Goal: Task Accomplishment & Management: Complete application form

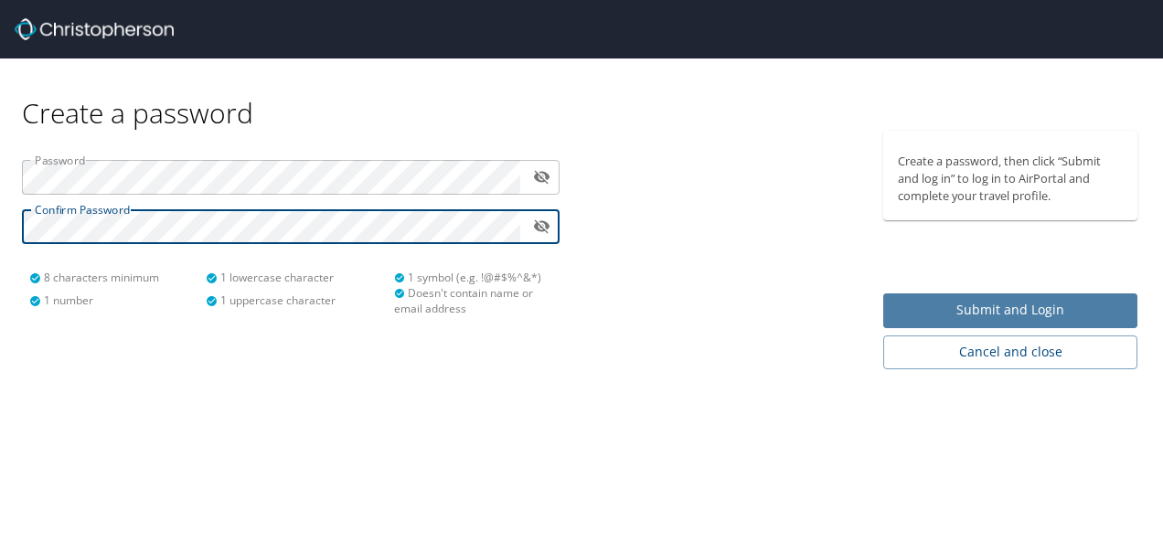
click at [997, 308] on span "Submit and Login" at bounding box center [1010, 310] width 225 height 23
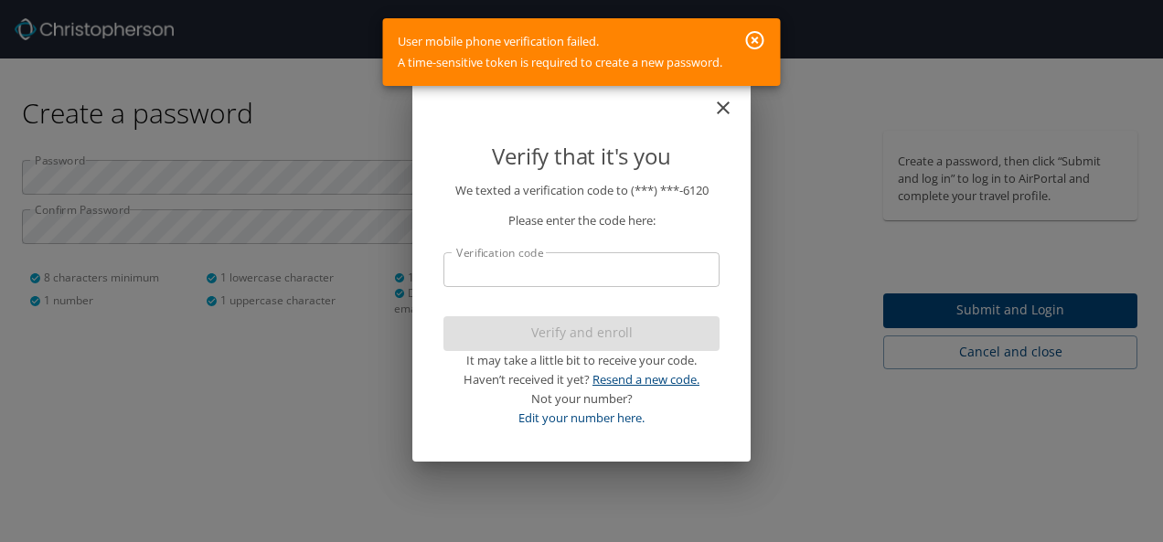
click at [632, 378] on link "Resend a new code." at bounding box center [646, 379] width 107 height 16
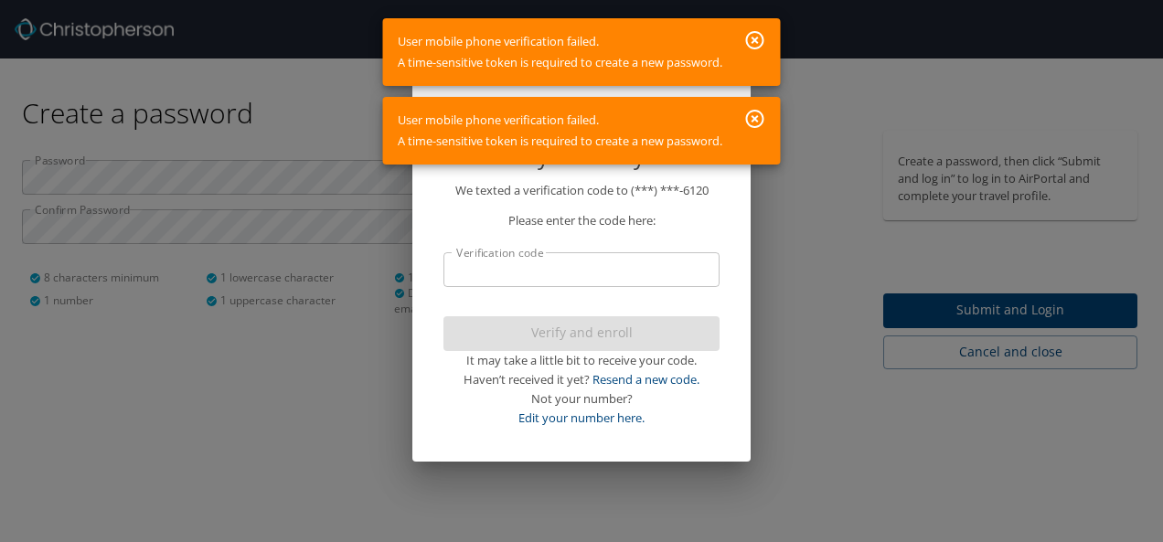
click at [752, 118] on icon "button" at bounding box center [756, 119] width 22 height 22
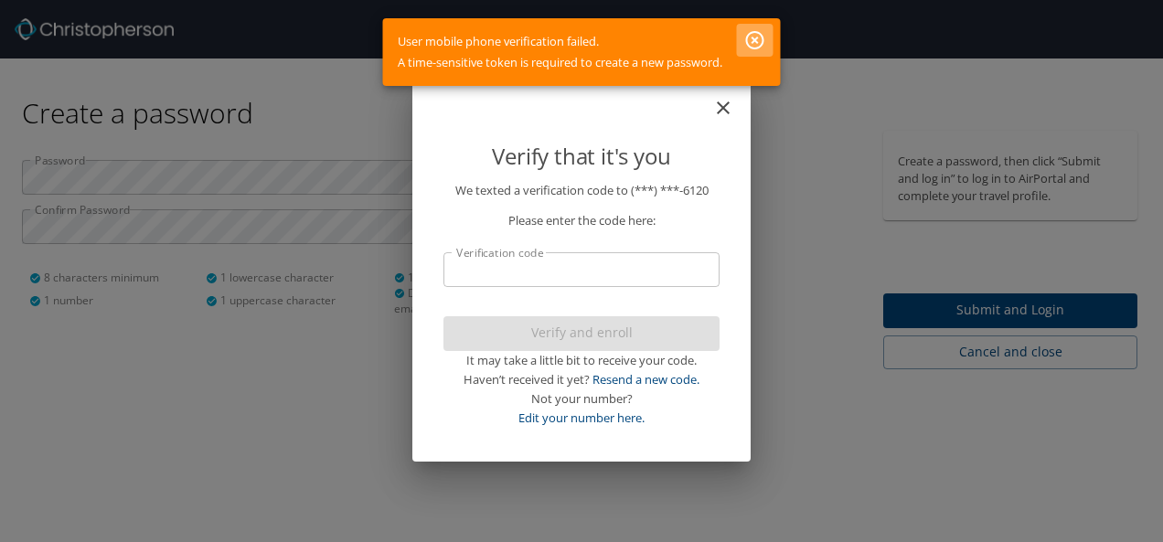
click at [747, 38] on icon "button" at bounding box center [755, 40] width 18 height 18
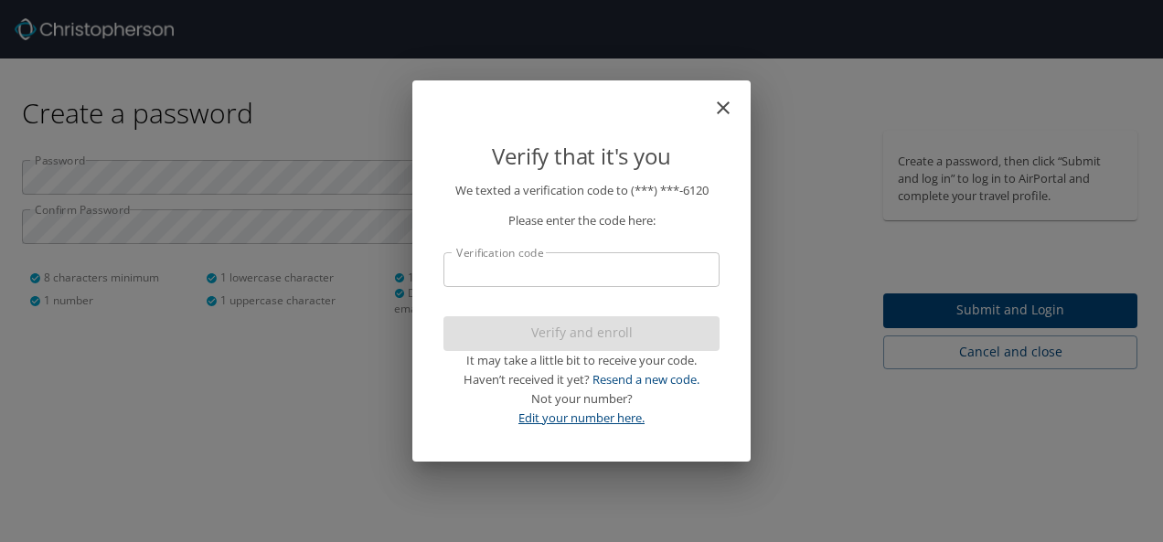
click at [627, 423] on link "Edit your number here." at bounding box center [582, 418] width 126 height 16
select select "US"
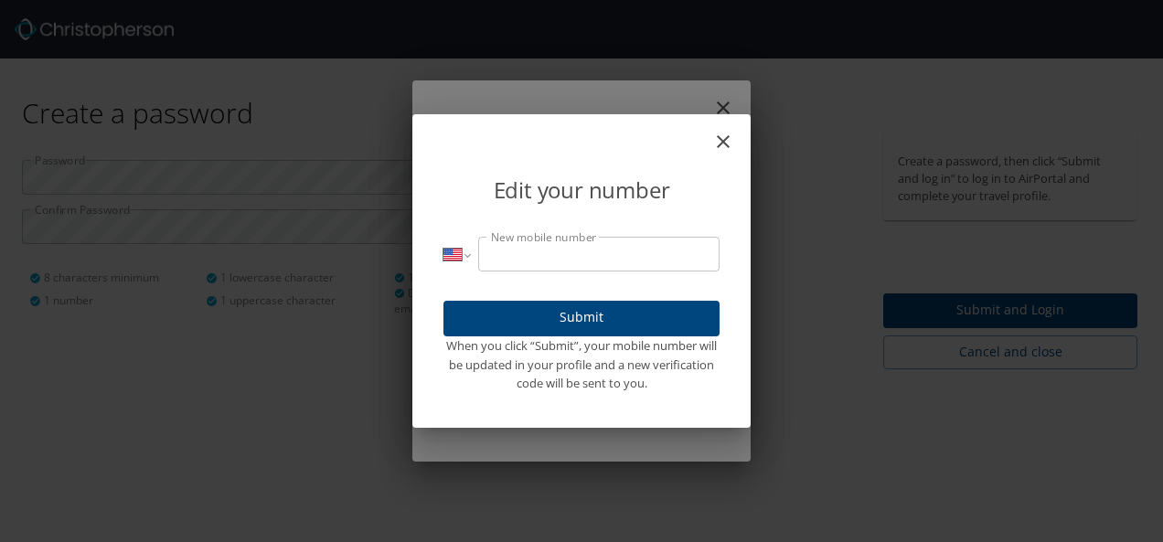
click at [602, 245] on input "New mobile number" at bounding box center [598, 254] width 241 height 35
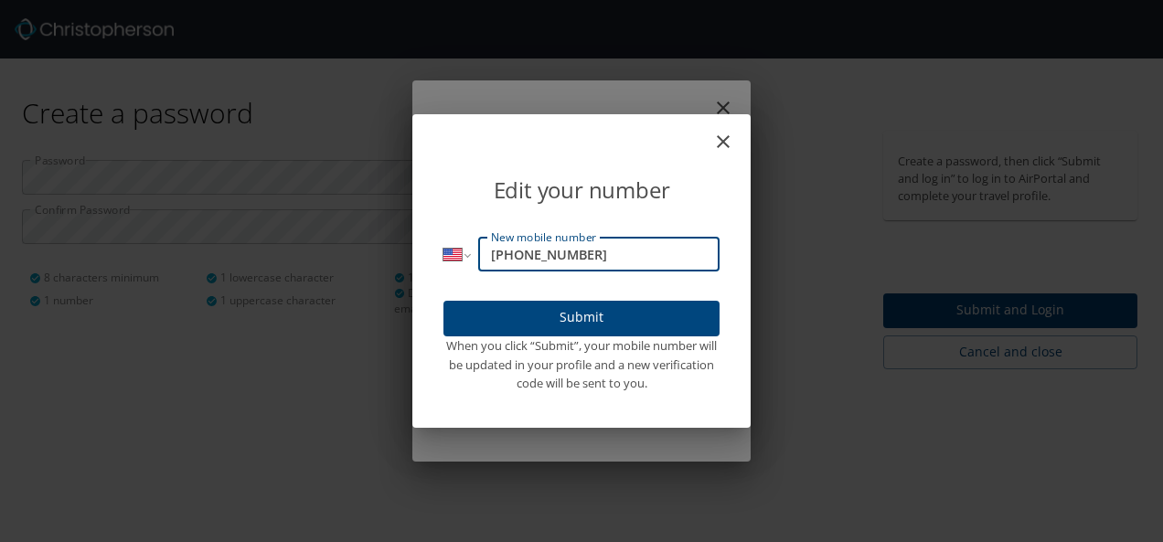
type input "(813) 205-6120"
click at [547, 303] on button "Submit" at bounding box center [582, 319] width 276 height 36
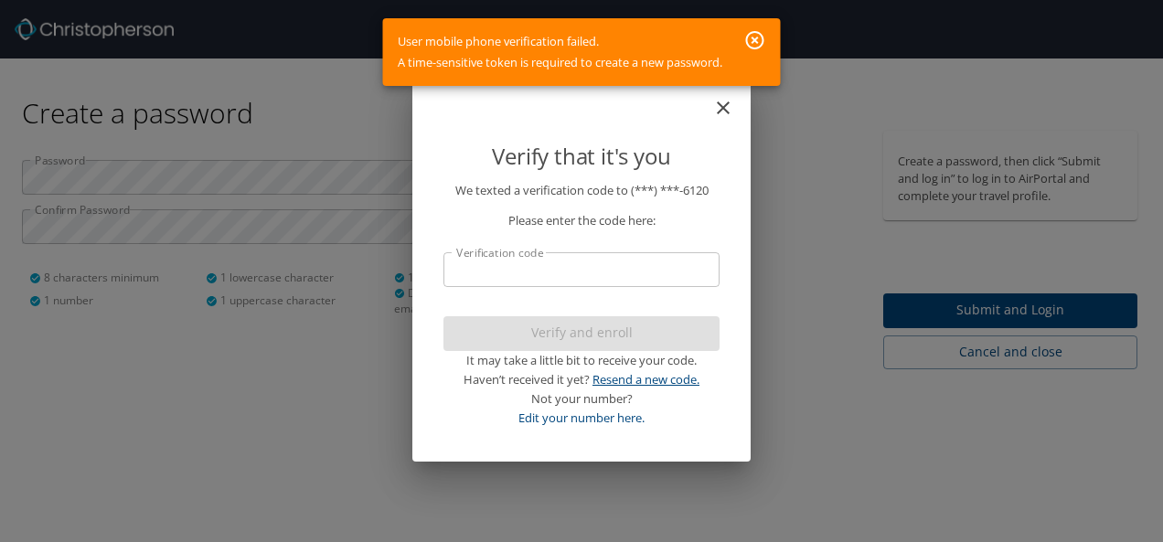
click at [659, 378] on link "Resend a new code." at bounding box center [646, 379] width 107 height 16
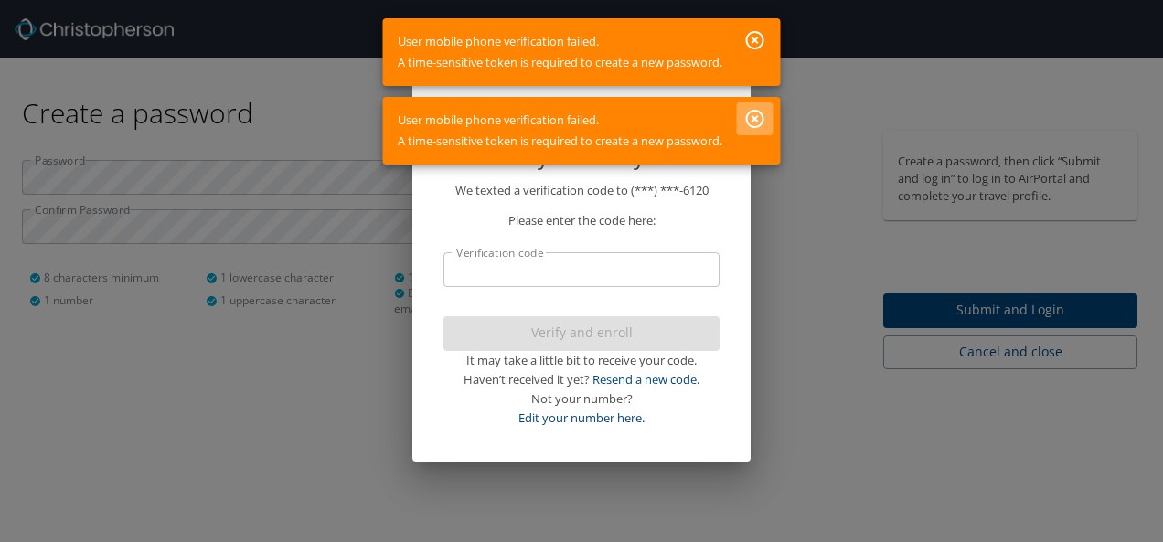
click at [749, 122] on icon "button" at bounding box center [755, 119] width 18 height 18
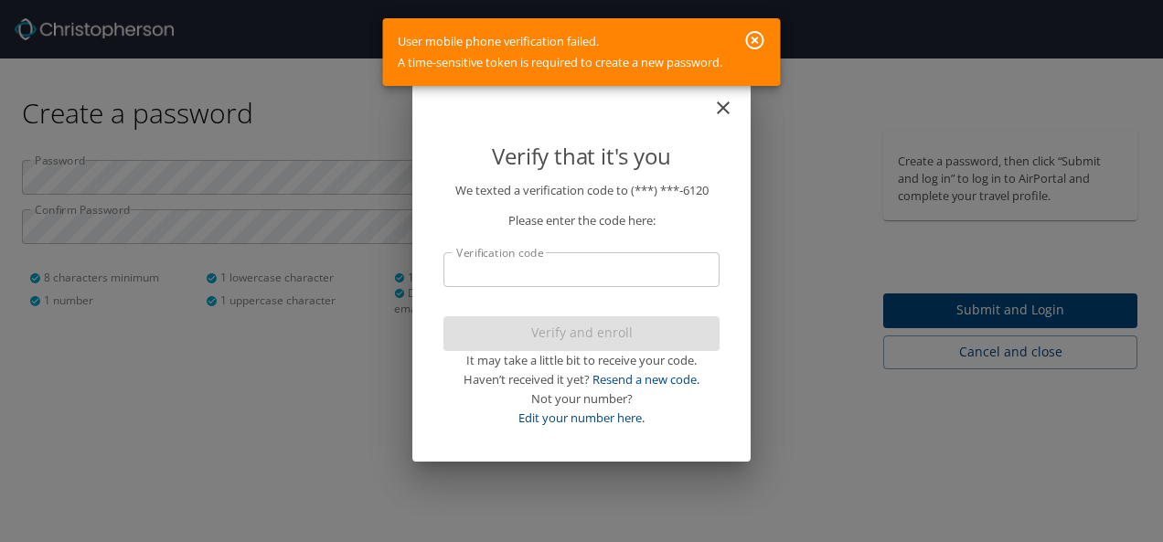
click at [759, 37] on icon "button" at bounding box center [756, 40] width 22 height 22
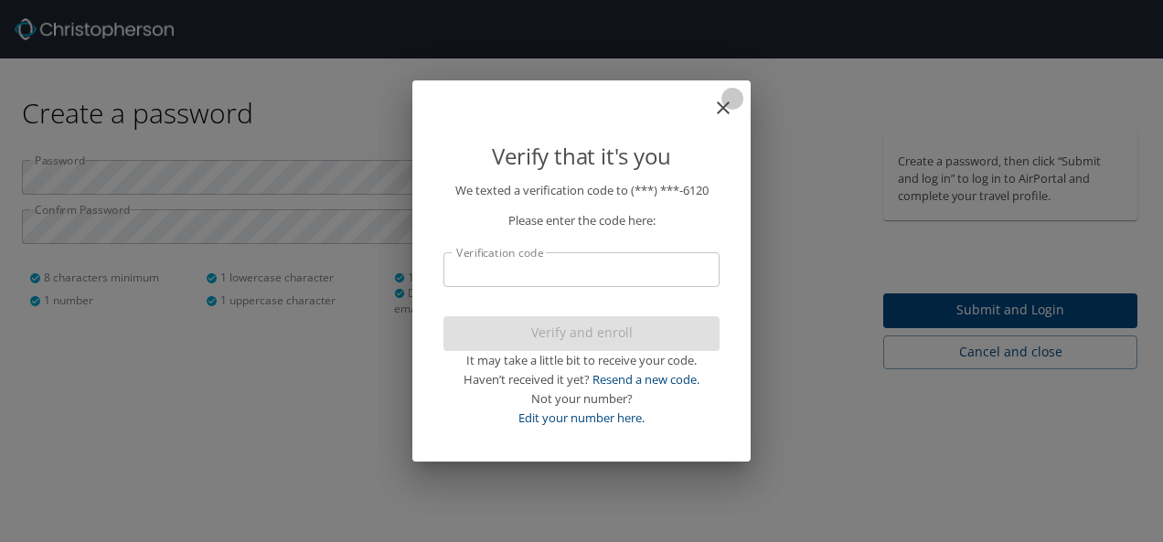
click at [732, 102] on icon "close" at bounding box center [723, 108] width 22 height 22
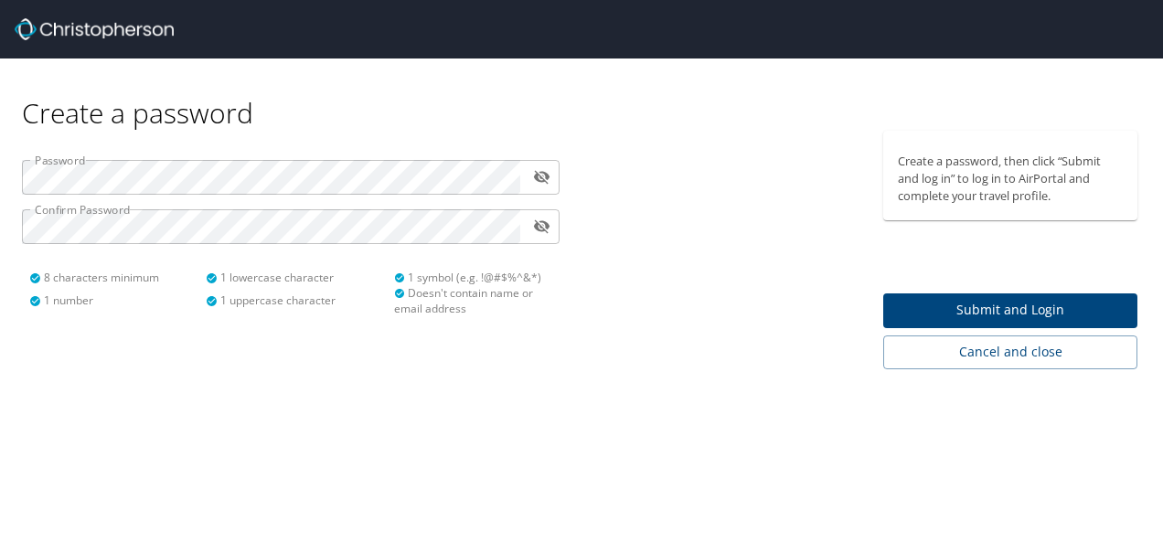
click at [1064, 314] on span "Submit and Login" at bounding box center [1010, 310] width 225 height 23
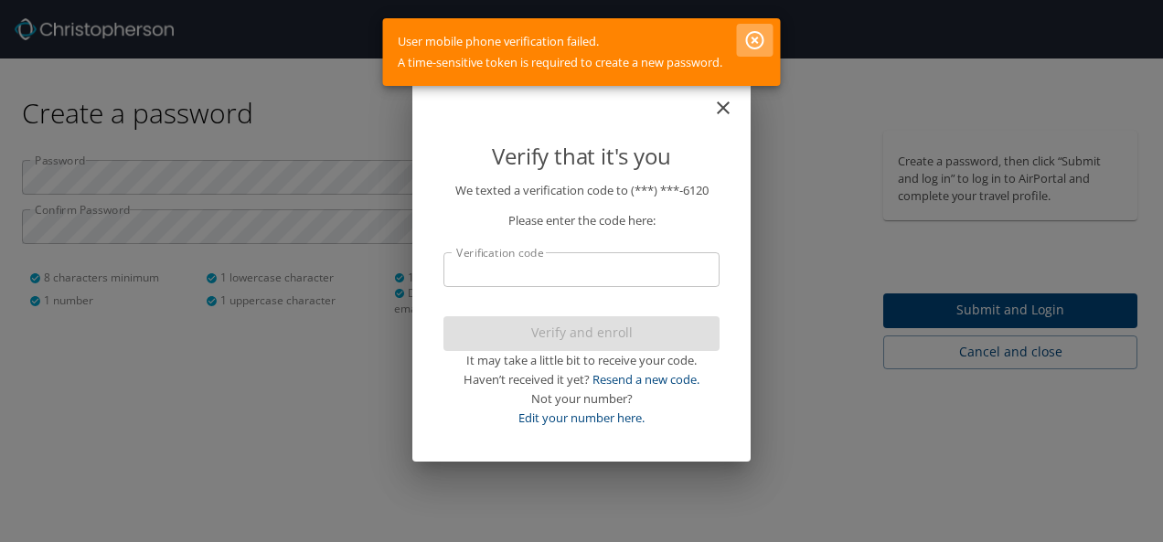
click at [760, 42] on icon "button" at bounding box center [756, 40] width 22 height 22
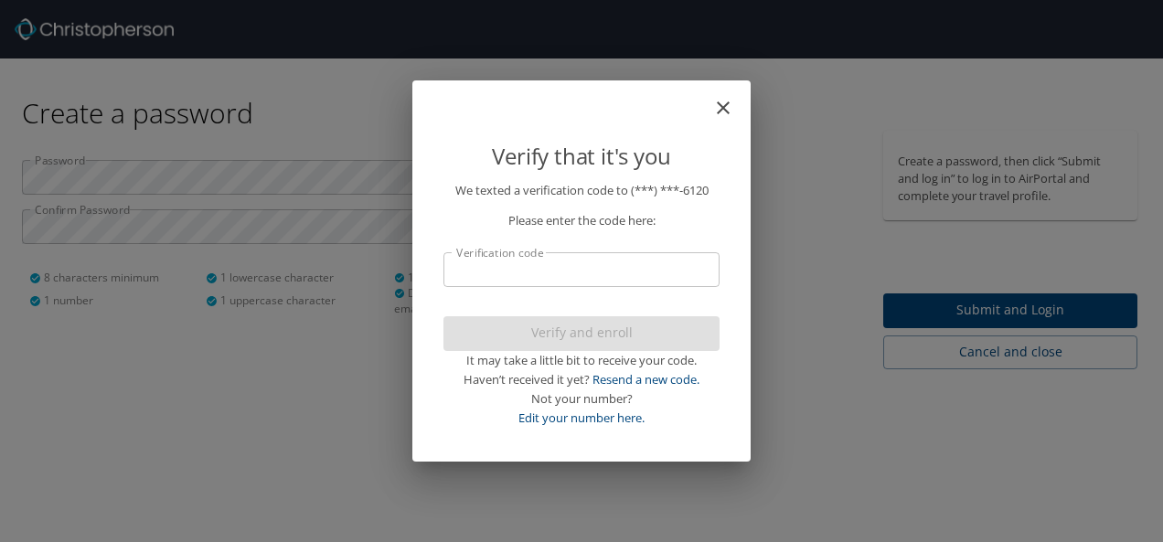
click at [723, 105] on icon "close" at bounding box center [723, 108] width 22 height 22
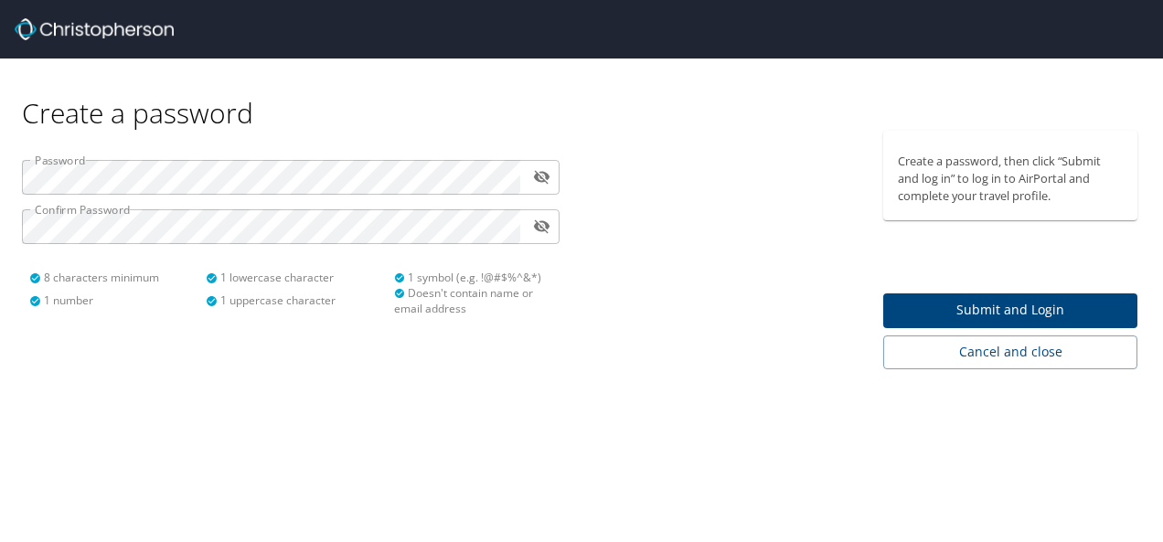
click at [537, 176] on icon "toggle password visibility" at bounding box center [542, 178] width 16 height 14
click at [990, 297] on button "Submit and Login" at bounding box center [1011, 312] width 254 height 36
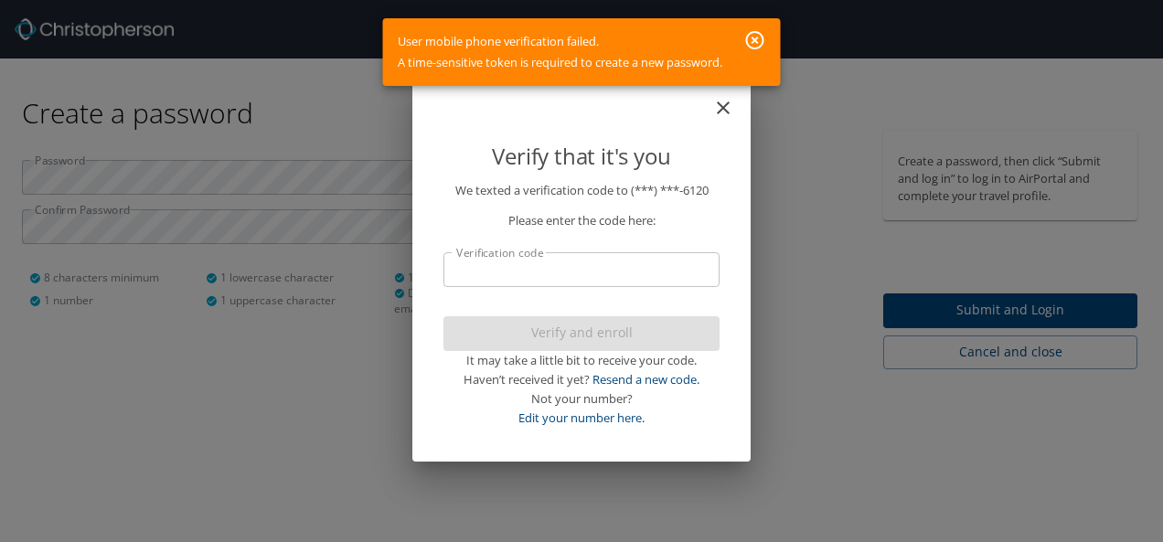
click at [743, 43] on button "button" at bounding box center [755, 40] width 37 height 33
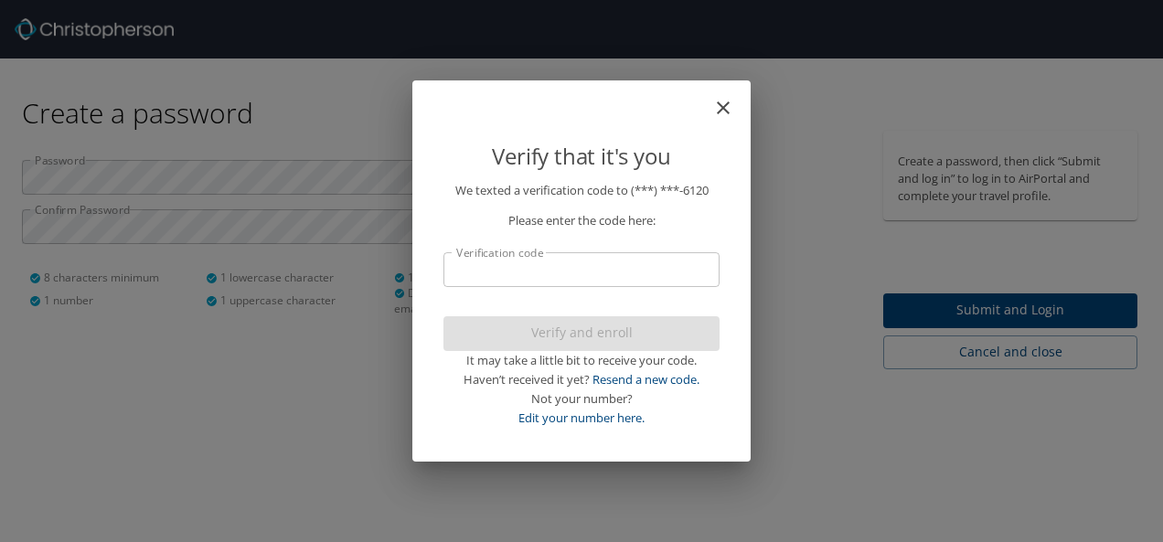
click at [723, 102] on icon "close" at bounding box center [723, 108] width 22 height 22
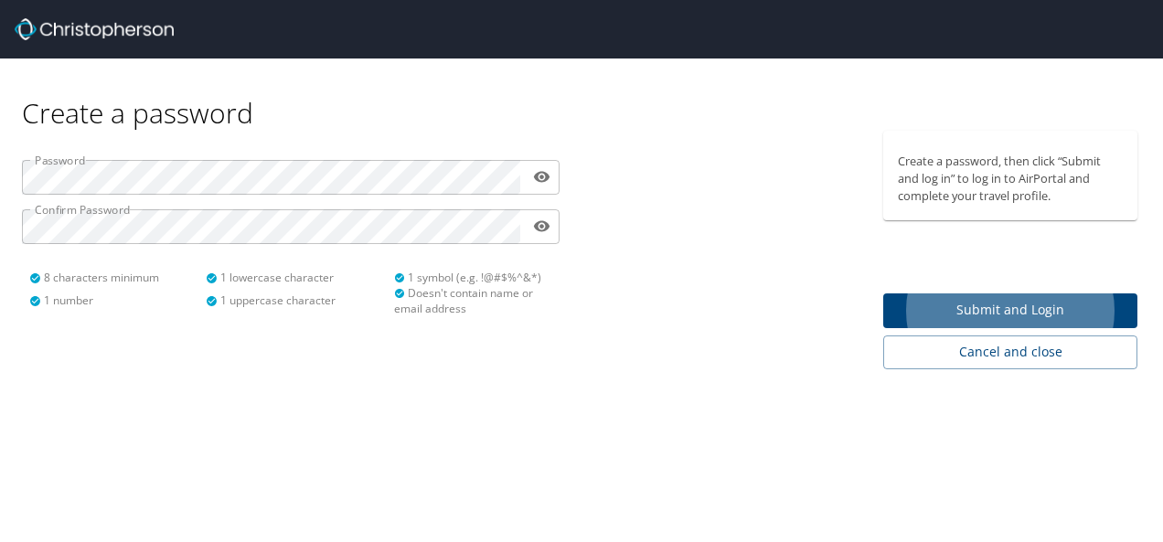
click at [104, 34] on img at bounding box center [94, 29] width 159 height 22
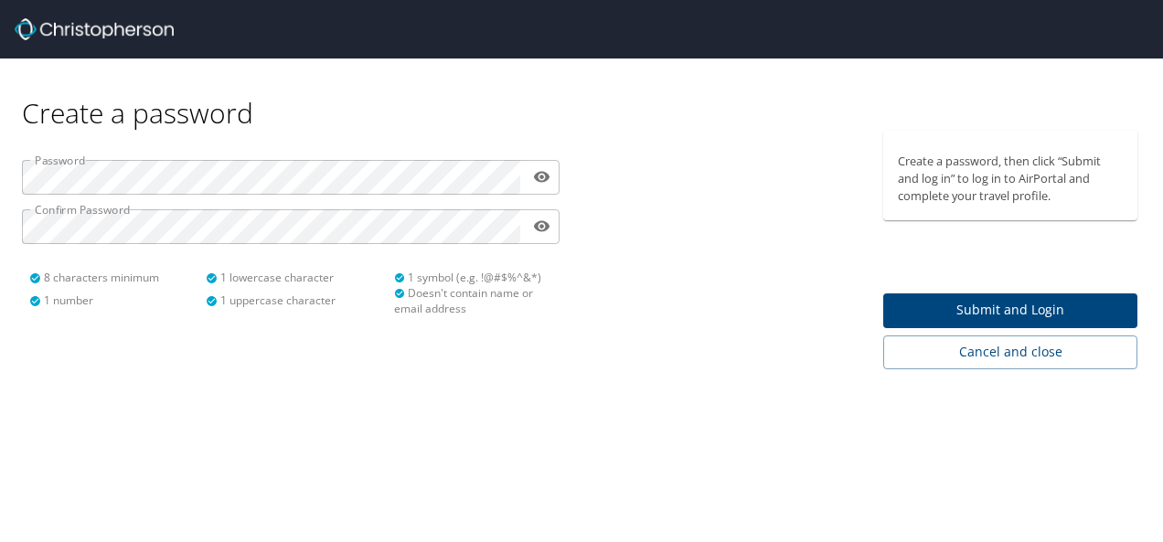
click at [104, 34] on img at bounding box center [94, 29] width 159 height 22
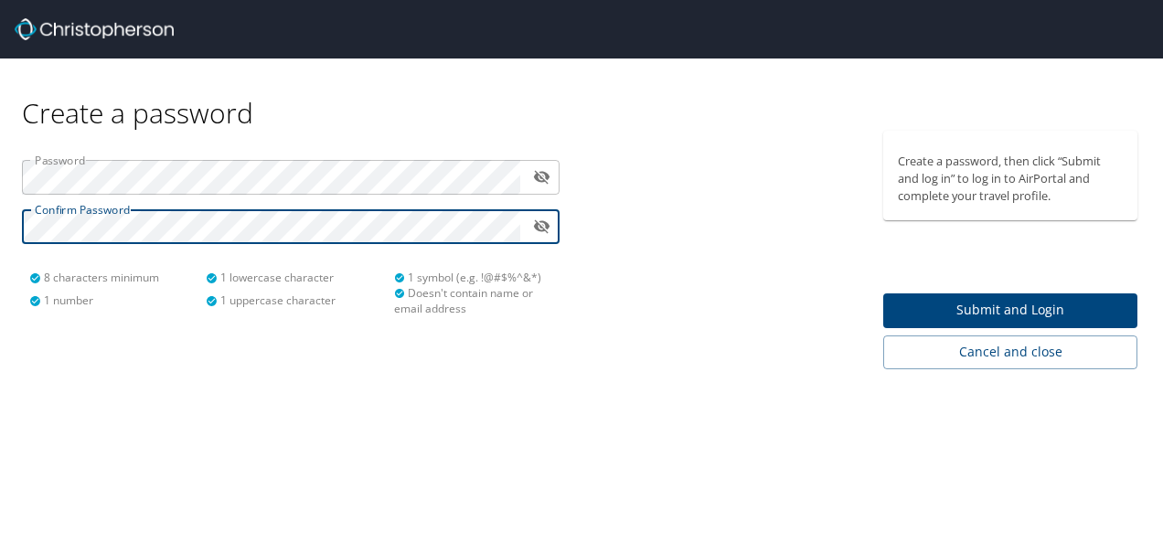
click at [939, 308] on span "Submit and Login" at bounding box center [1010, 310] width 225 height 23
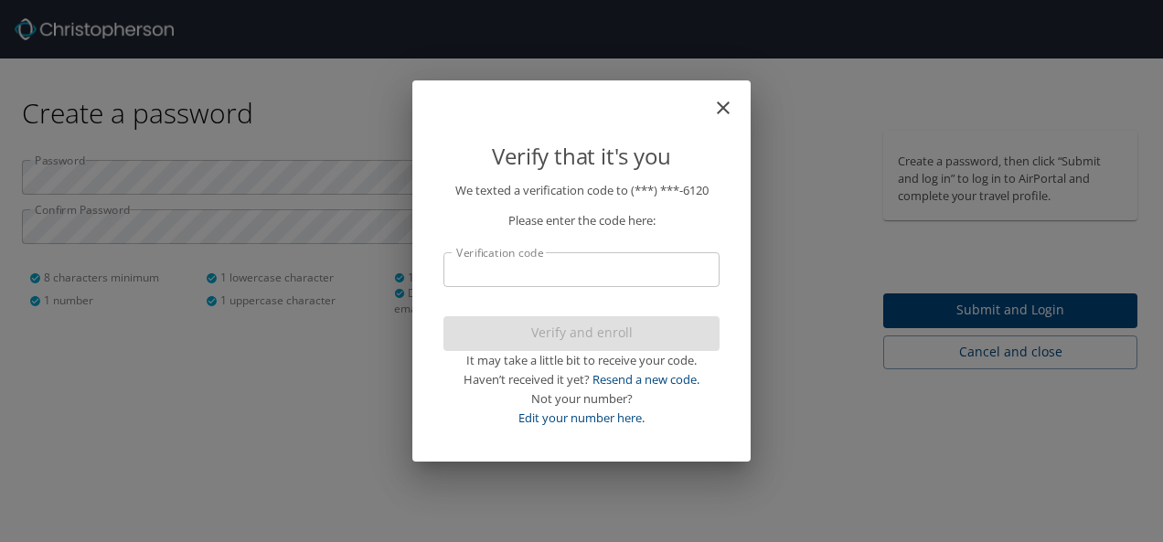
click at [653, 255] on input "Verification code" at bounding box center [582, 269] width 276 height 35
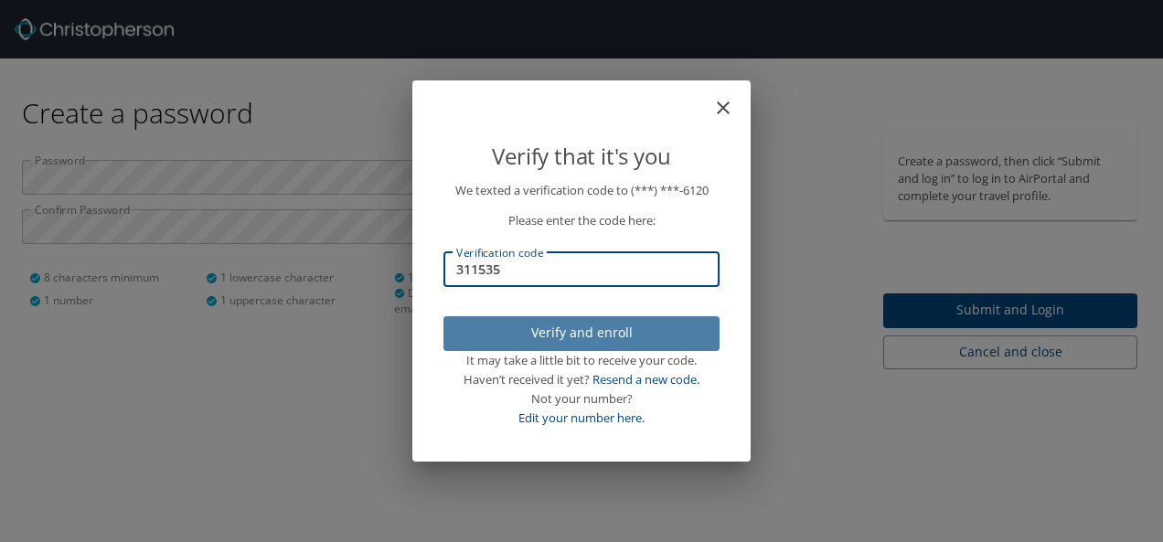
type input "311535"
click at [635, 335] on span "Verify and enroll" at bounding box center [581, 333] width 247 height 23
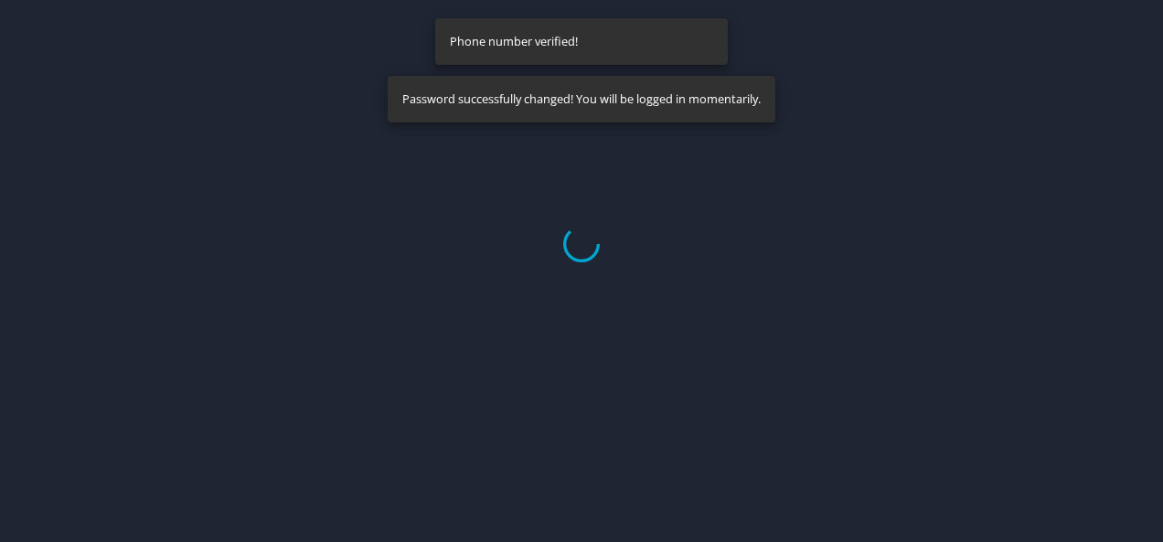
select select "US"
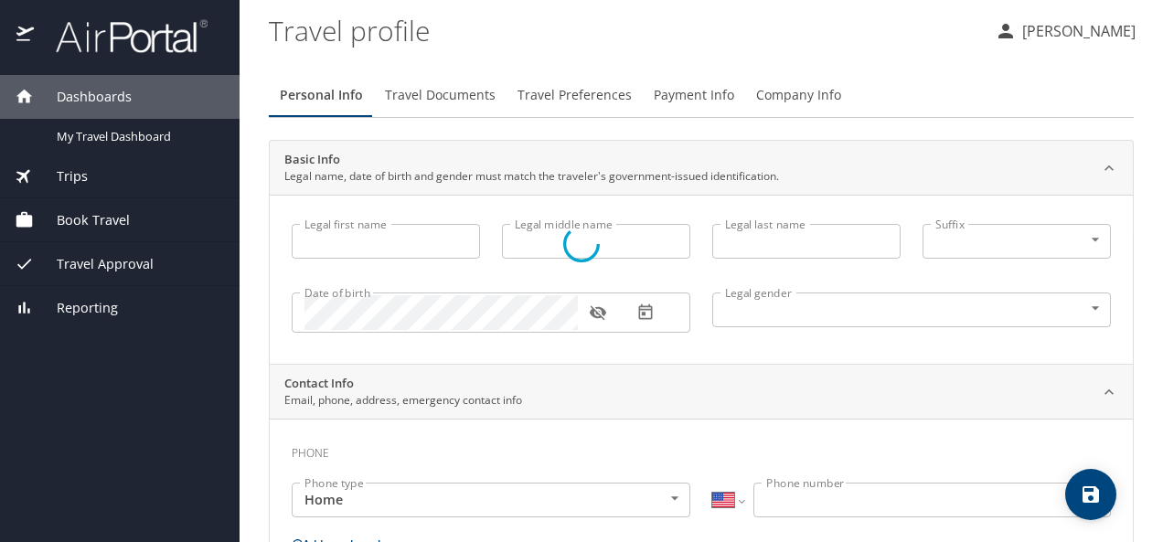
type input "[PERSON_NAME]"
type input "[DEMOGRAPHIC_DATA]"
select select "US"
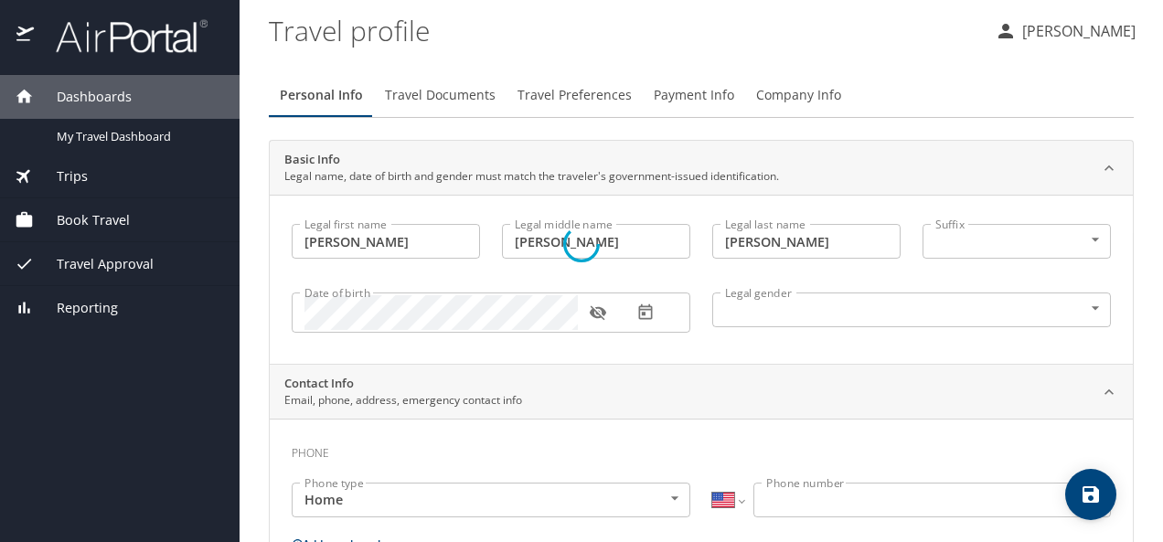
select select "US"
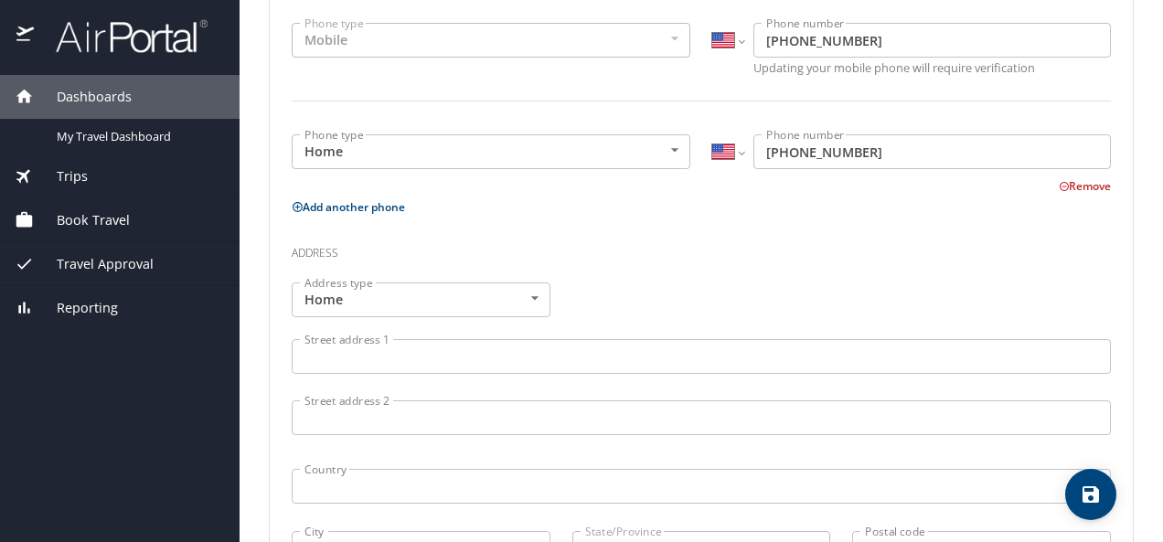
scroll to position [643, 0]
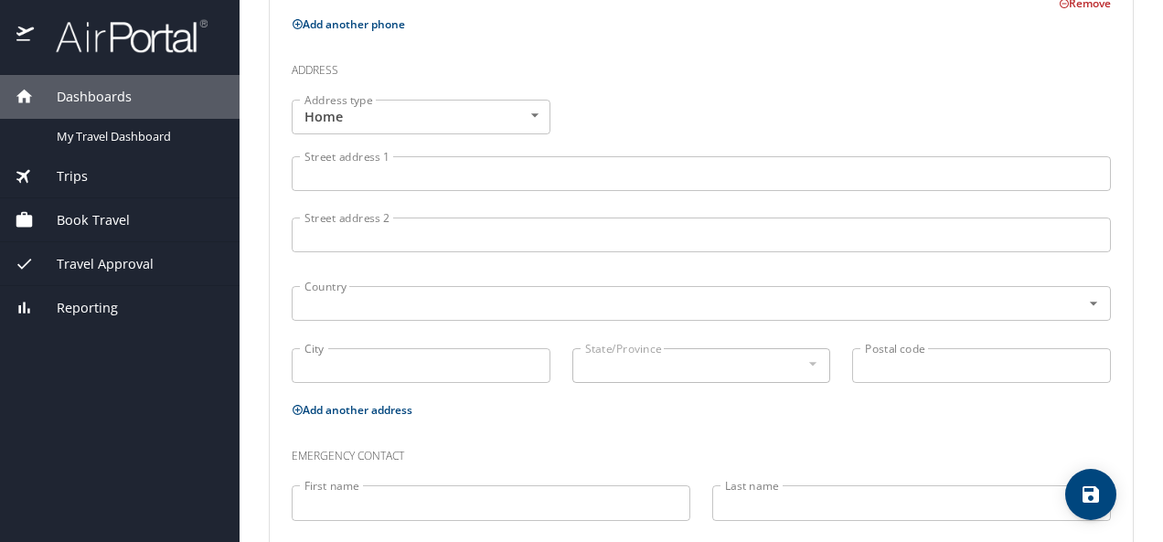
click at [576, 173] on input "Street address 1" at bounding box center [702, 173] width 820 height 35
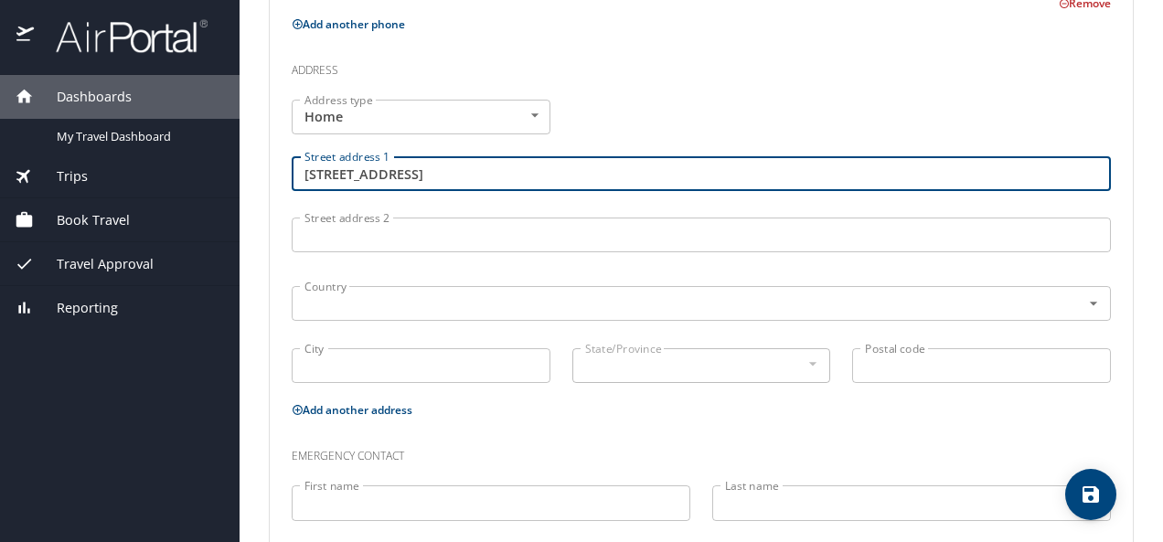
click at [487, 227] on input "Street address 2" at bounding box center [702, 235] width 820 height 35
type input "814 S Arlington Mill Dr"
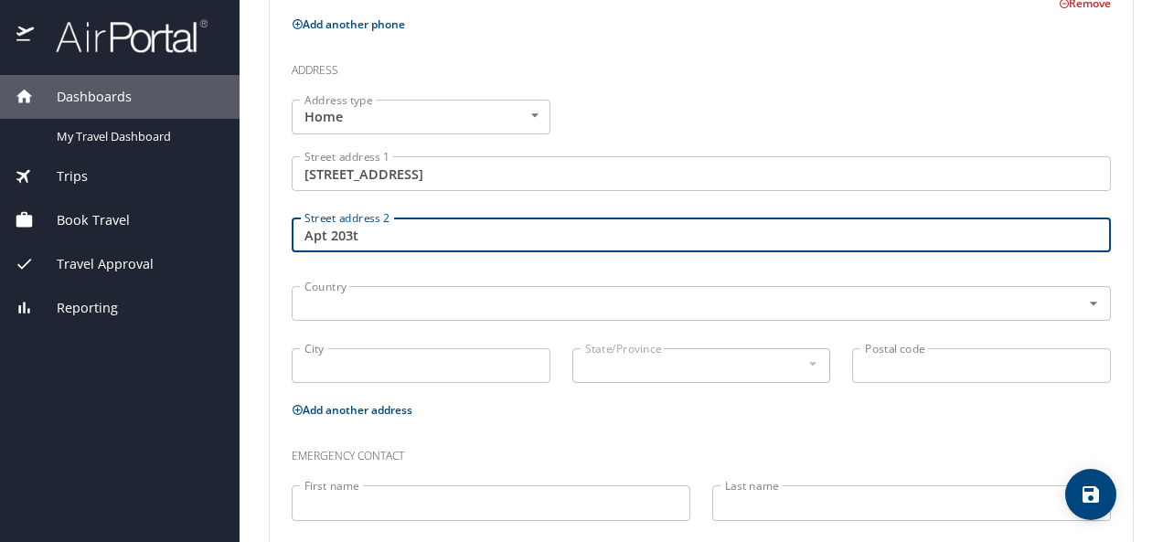
click at [507, 228] on input "Apt 203t" at bounding box center [702, 235] width 820 height 35
click at [404, 240] on input "Apt 203t" at bounding box center [702, 235] width 820 height 35
type input "Apt 203"
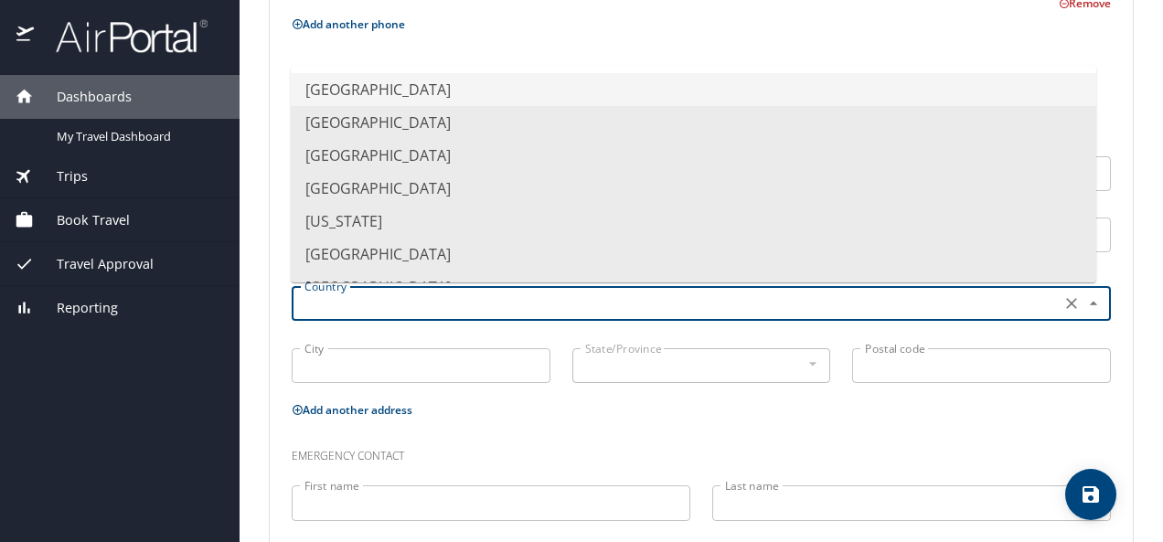
click at [499, 301] on input "text" at bounding box center [674, 304] width 755 height 24
click at [646, 86] on li "United States of America" at bounding box center [694, 89] width 806 height 33
type input "United States of America"
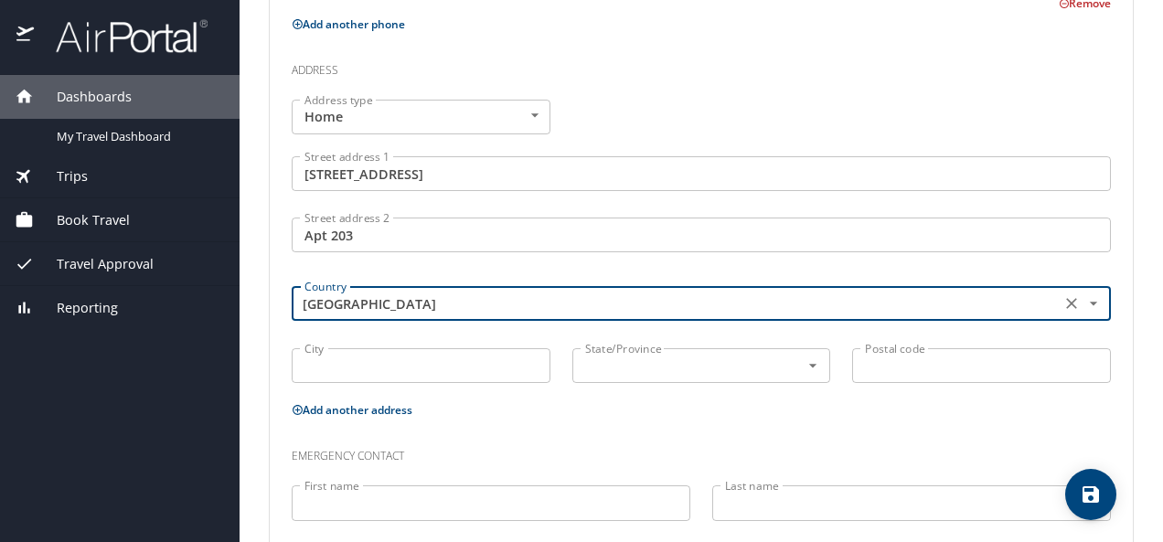
click at [336, 375] on input "City" at bounding box center [421, 365] width 259 height 35
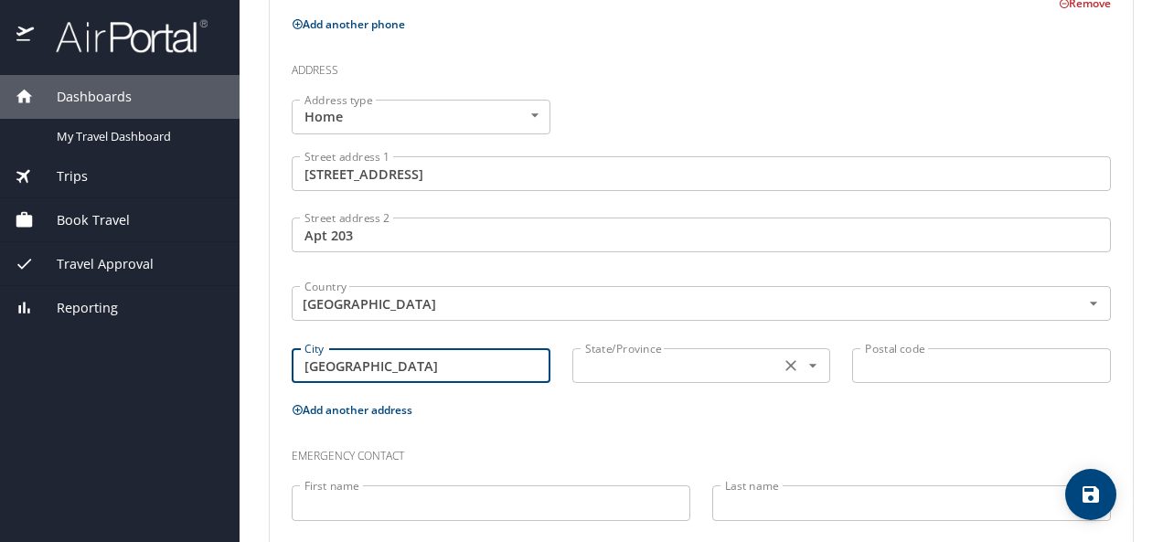
type input "Arlington"
click at [630, 364] on input "text" at bounding box center [675, 366] width 194 height 24
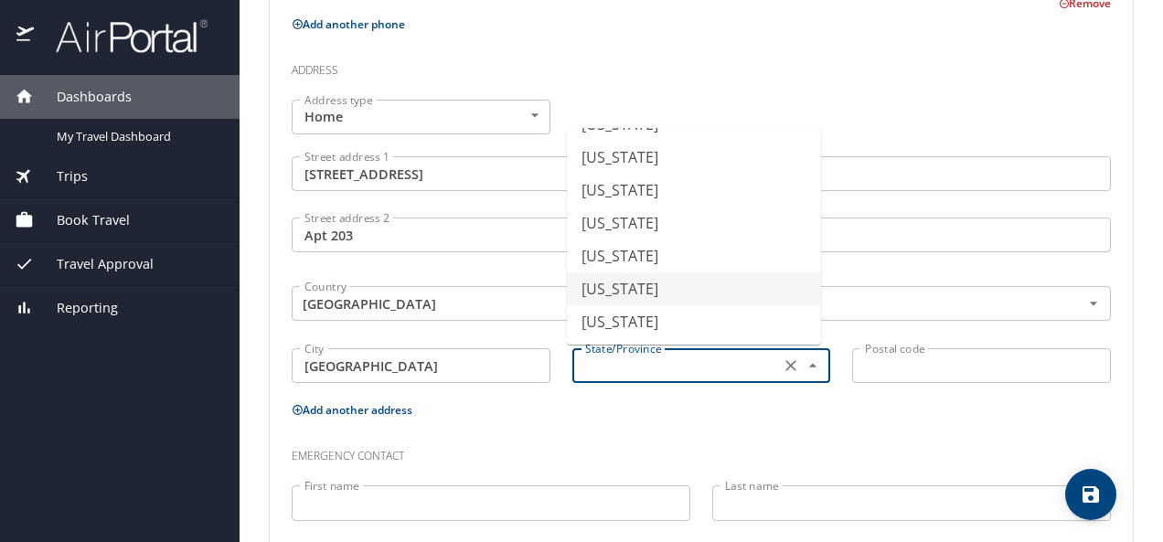
scroll to position [1385, 0]
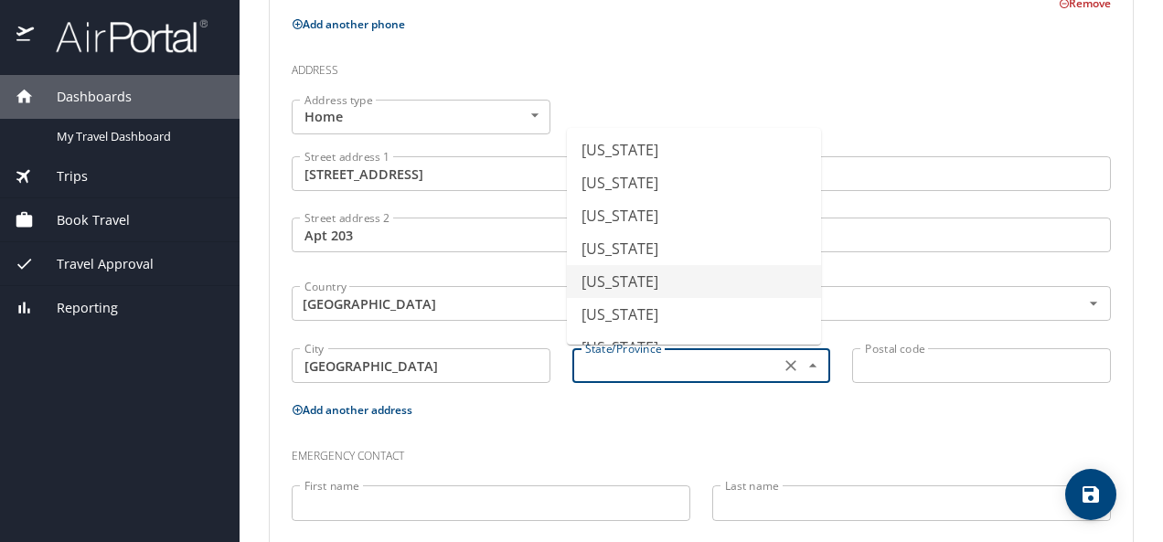
click at [631, 280] on li "Virginia" at bounding box center [694, 281] width 254 height 33
type input "Virginia"
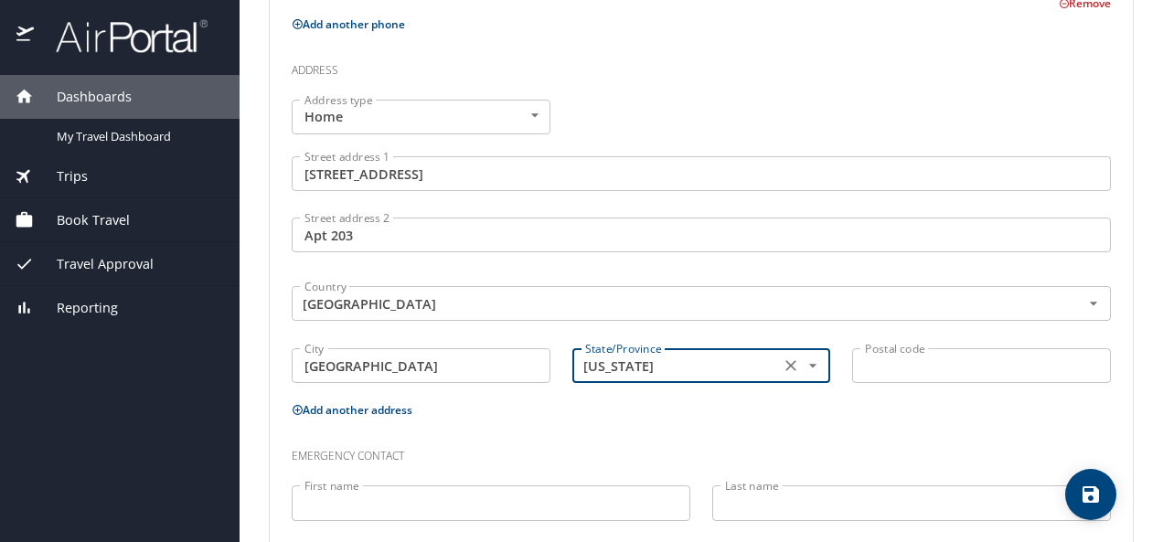
click at [890, 368] on input "Postal code" at bounding box center [981, 365] width 259 height 35
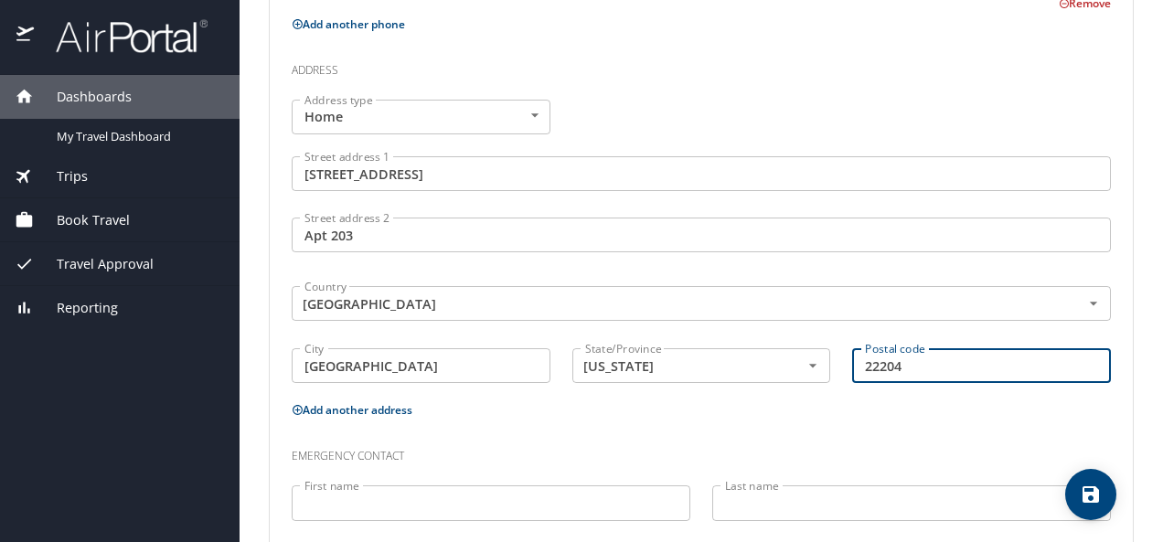
scroll to position [743, 0]
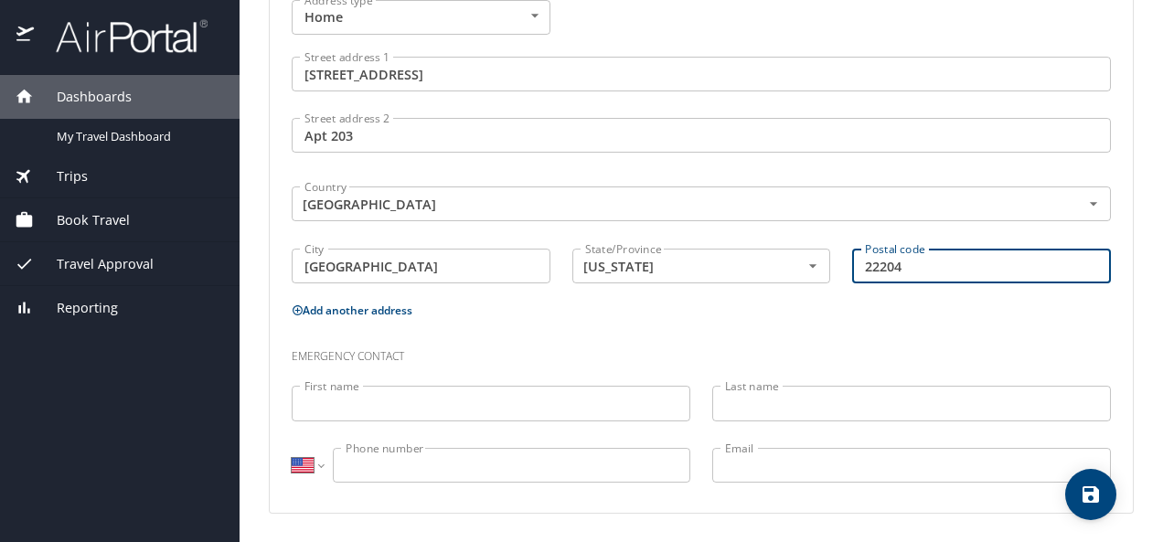
type input "22204"
click at [455, 404] on input "First name" at bounding box center [491, 403] width 399 height 35
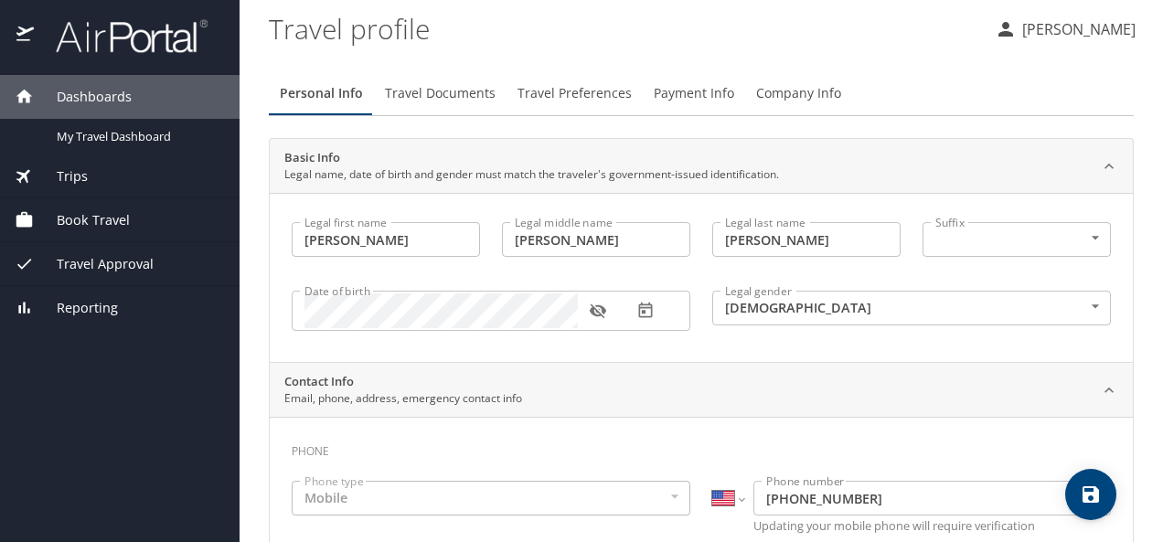
scroll to position [0, 0]
click at [455, 82] on button "Travel Documents" at bounding box center [440, 95] width 133 height 44
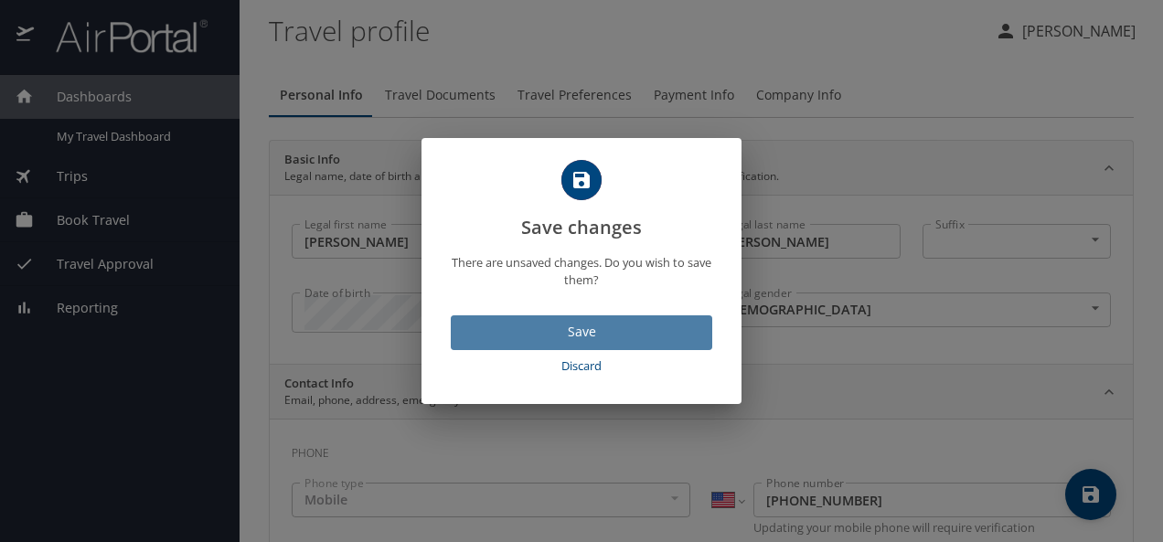
click at [607, 321] on span "Save" at bounding box center [582, 332] width 232 height 23
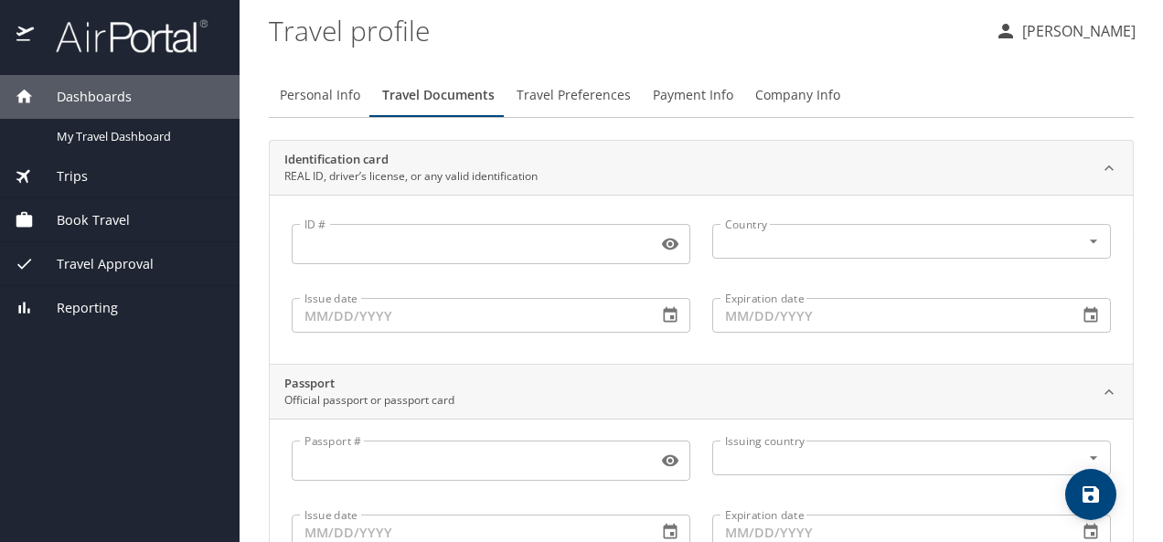
click at [448, 241] on input "ID #" at bounding box center [471, 244] width 359 height 35
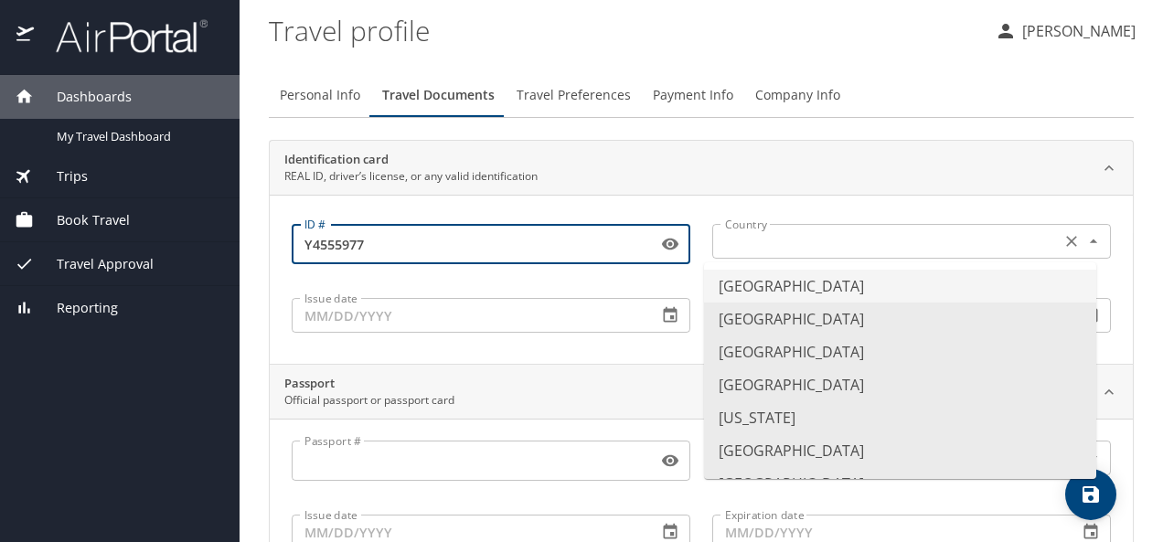
type input "Y4555977"
click at [966, 252] on input "text" at bounding box center [885, 242] width 334 height 24
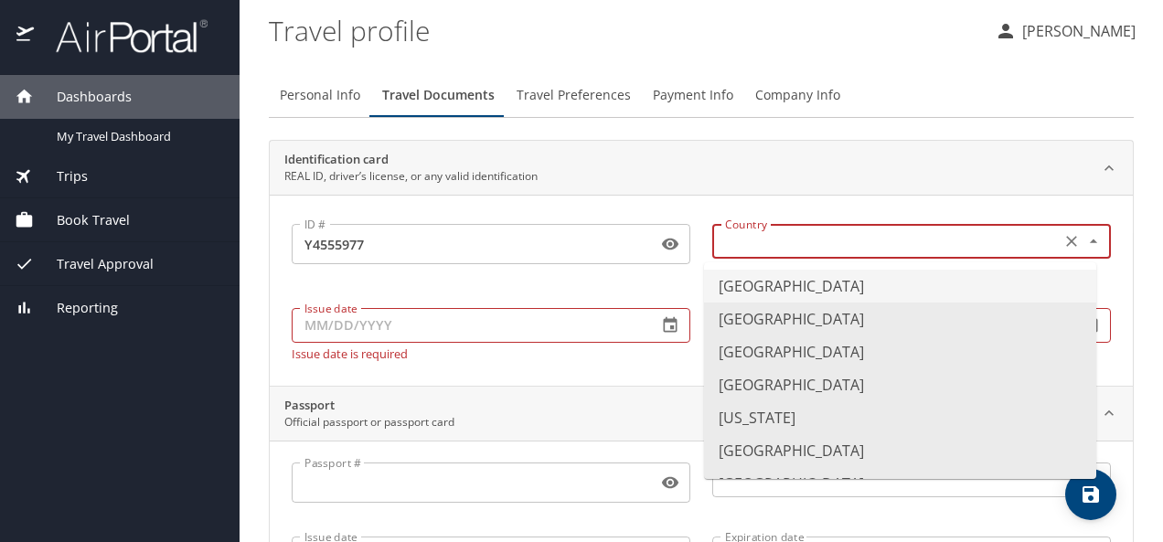
click at [887, 284] on li "United States of America" at bounding box center [900, 286] width 392 height 33
type input "United States of America"
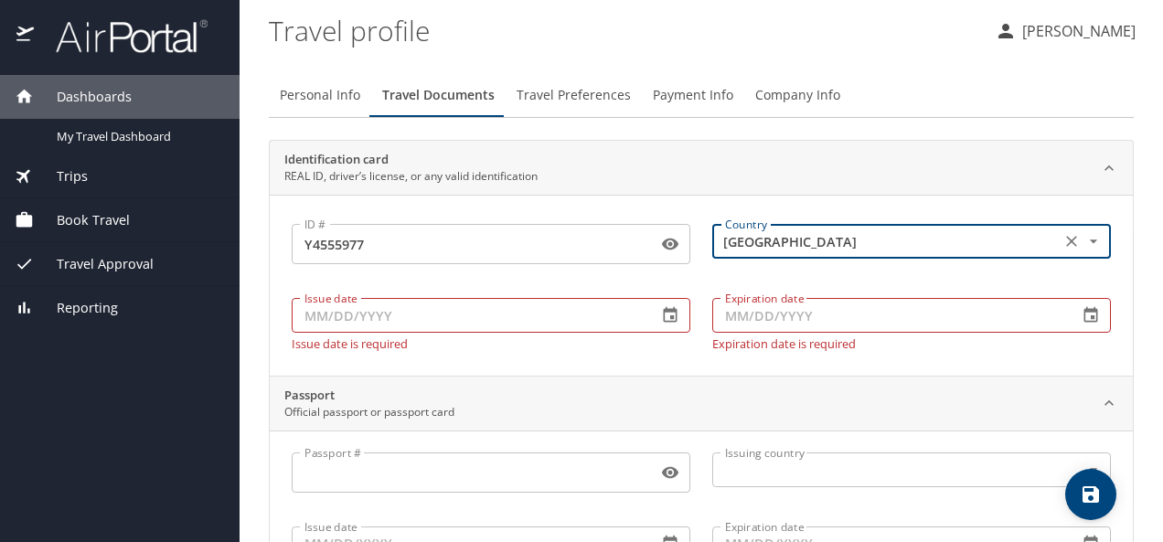
click at [624, 316] on input "Issue date" at bounding box center [467, 315] width 351 height 35
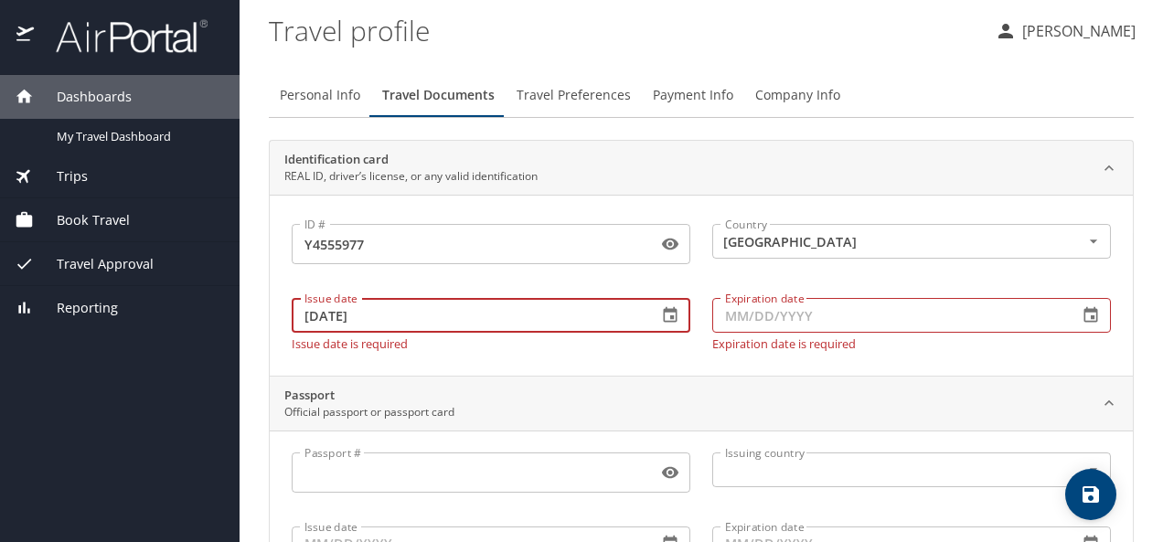
type input "01/29/2024"
click at [772, 314] on input "Expiration date" at bounding box center [887, 315] width 351 height 35
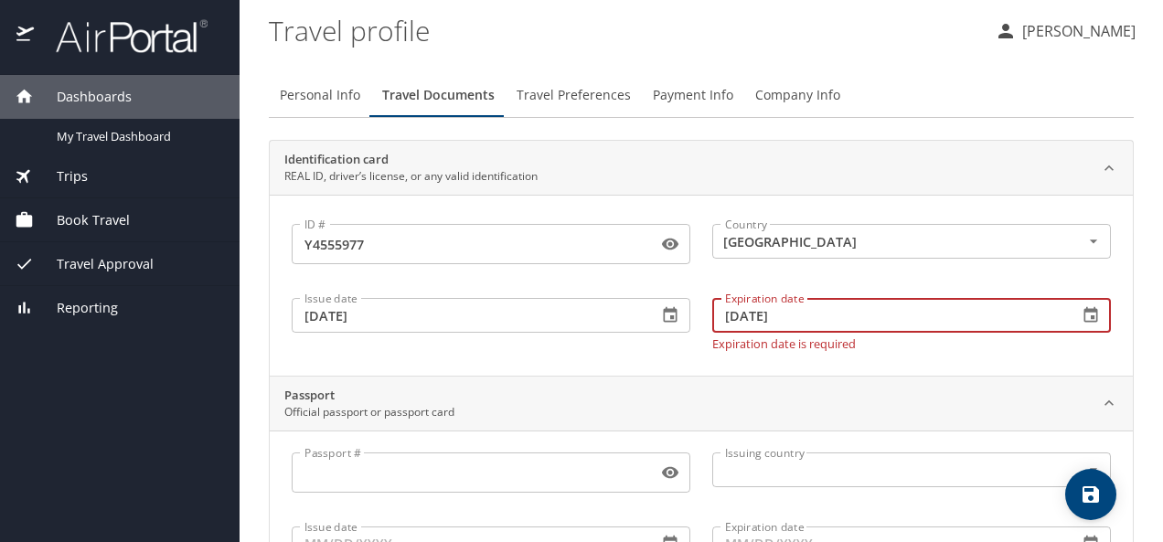
scroll to position [184, 0]
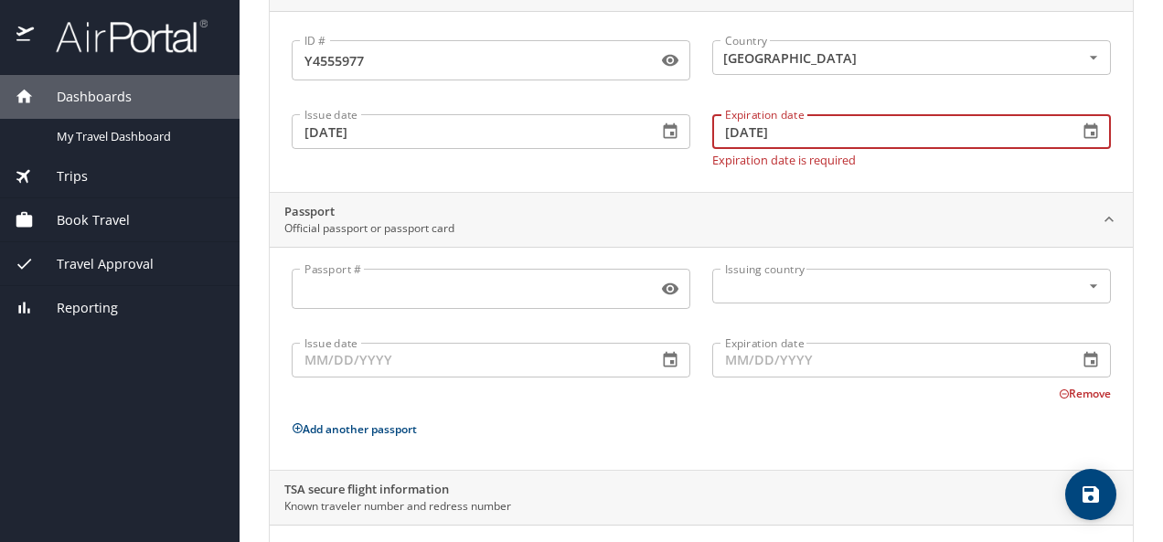
type input "04/28/2028"
click at [502, 277] on input "Passport #" at bounding box center [471, 289] width 359 height 35
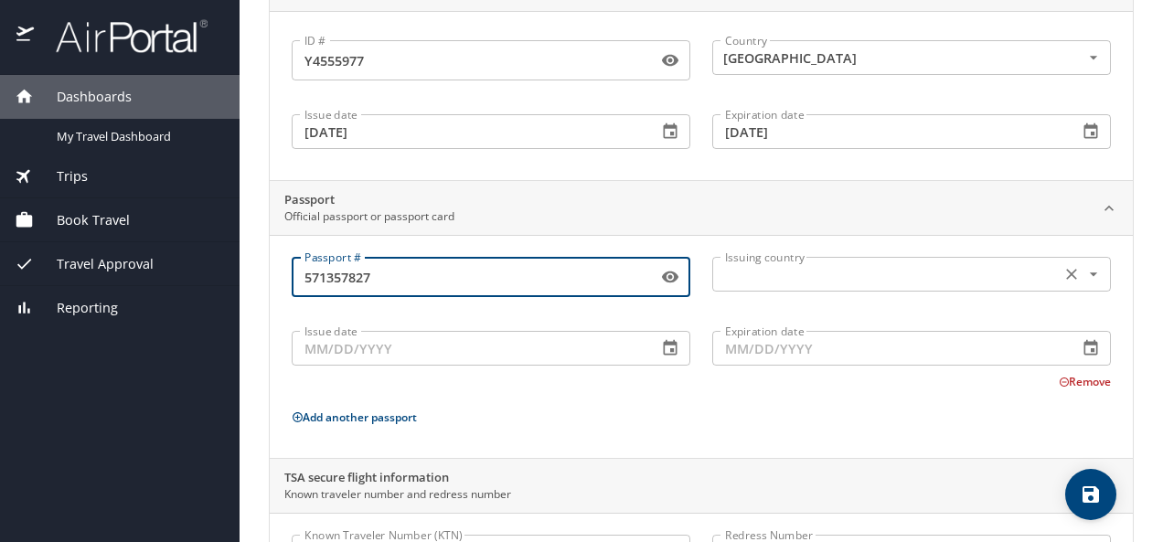
type input "571357827"
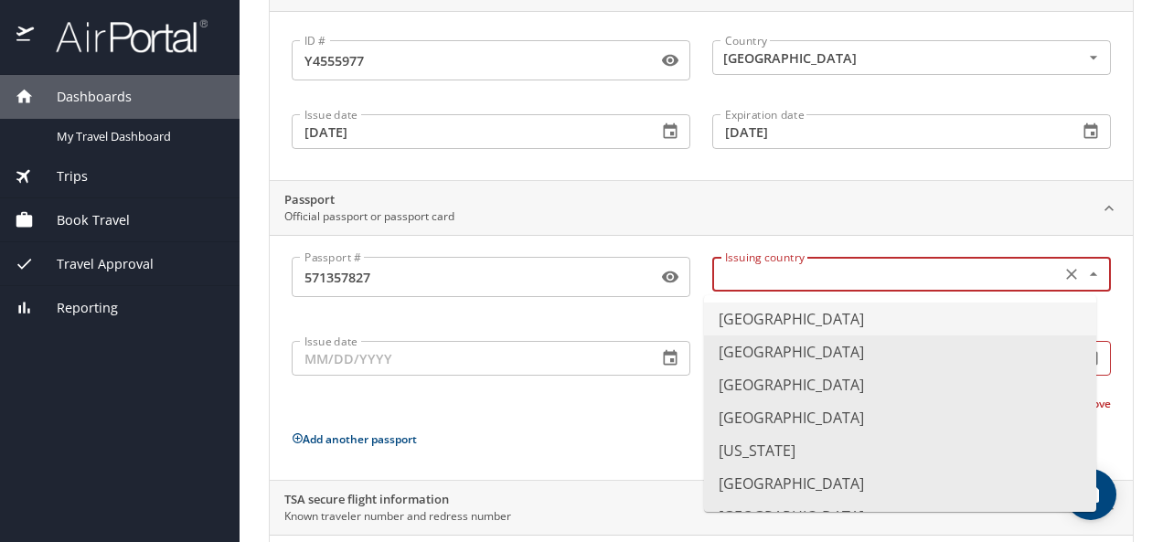
click at [867, 274] on input "text" at bounding box center [885, 274] width 334 height 24
click at [812, 308] on li "United States of America" at bounding box center [900, 319] width 392 height 33
type input "United States of America"
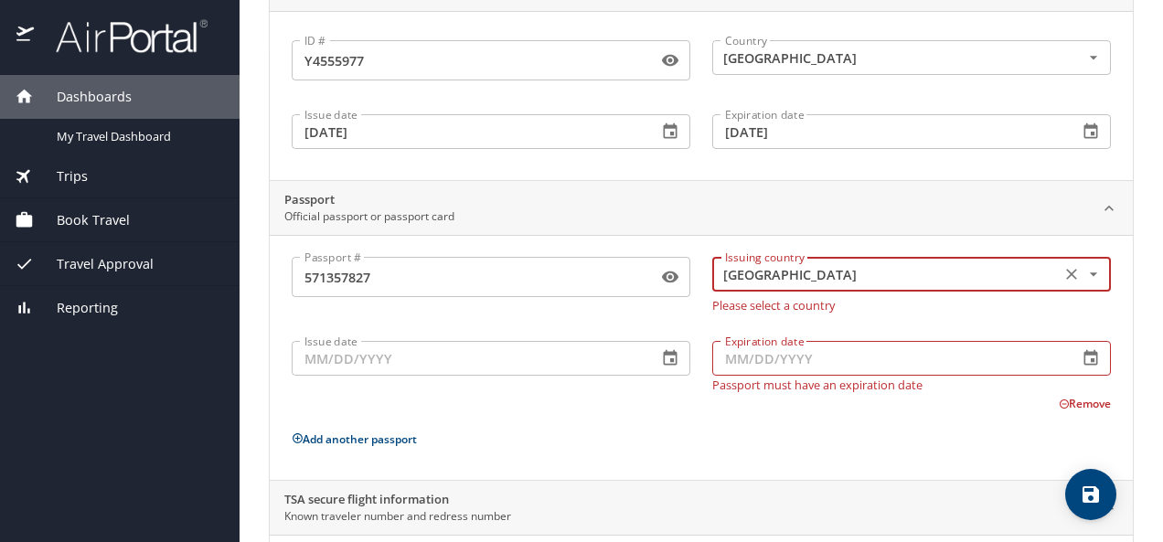
click at [455, 352] on input "Issue date" at bounding box center [467, 358] width 351 height 35
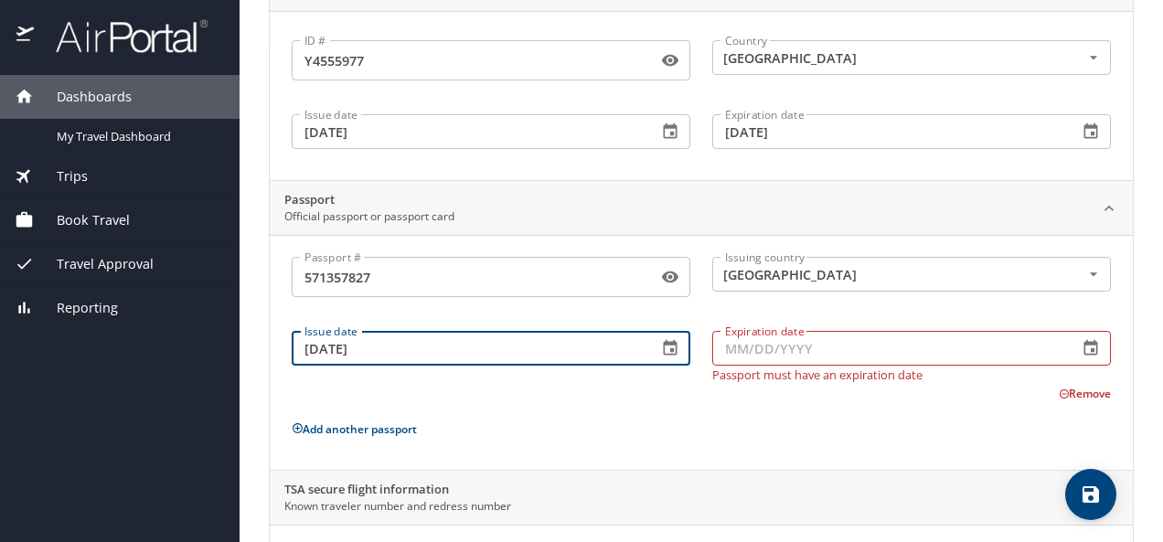
type input "02/23/2018"
click at [753, 351] on input "Expiration date" at bounding box center [887, 348] width 351 height 35
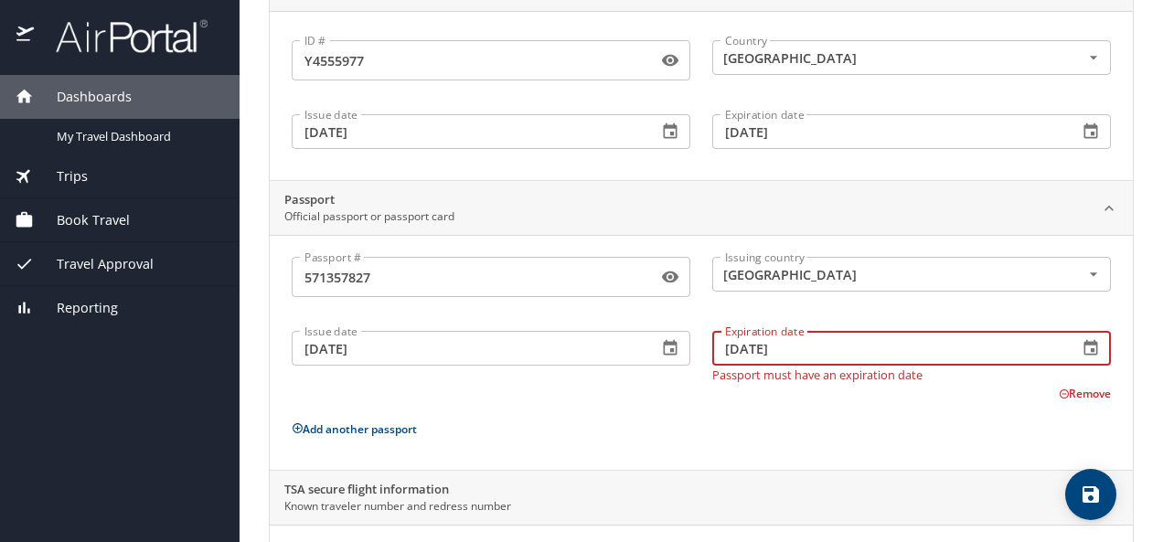
type input "02/22/2028"
click at [659, 411] on div "Passport # 571357827 Passport # Issuing country United States of America Issuin…" at bounding box center [702, 356] width 820 height 198
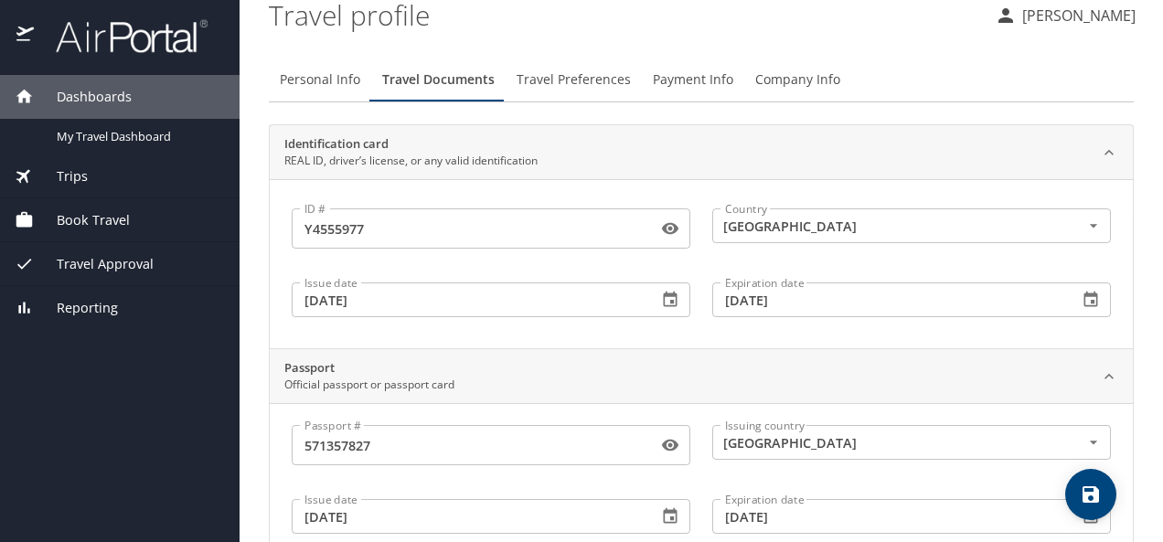
scroll to position [0, 0]
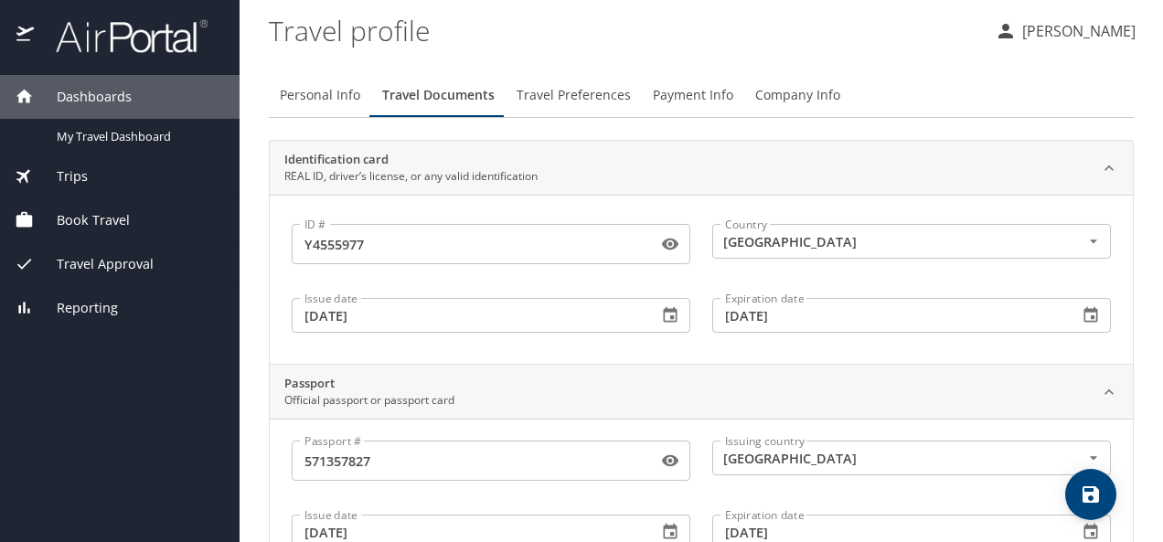
click at [563, 106] on button "Travel Preferences" at bounding box center [574, 95] width 136 height 44
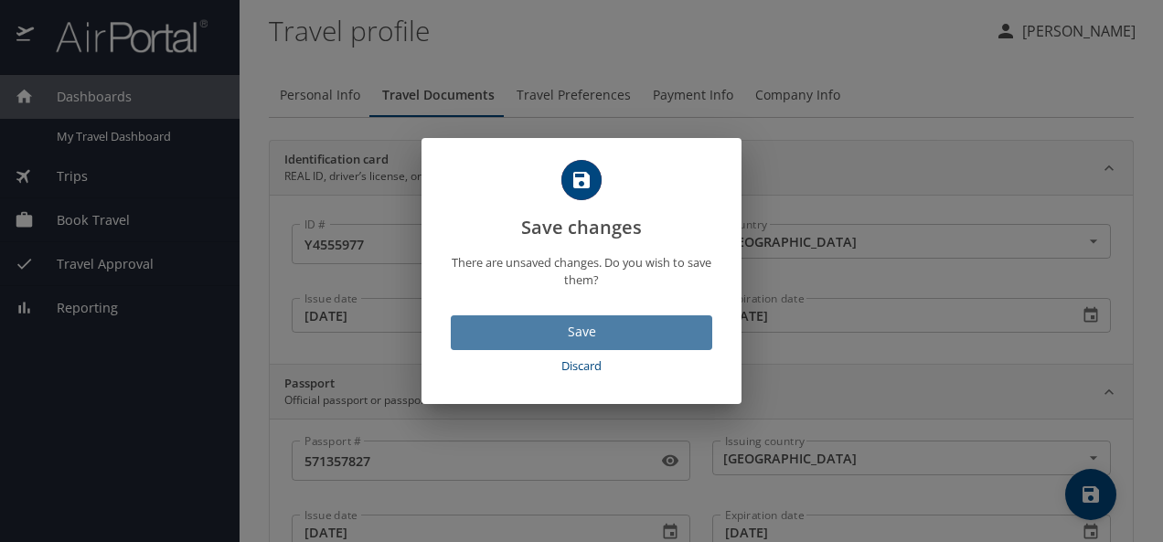
click at [618, 330] on span "Save" at bounding box center [582, 332] width 232 height 23
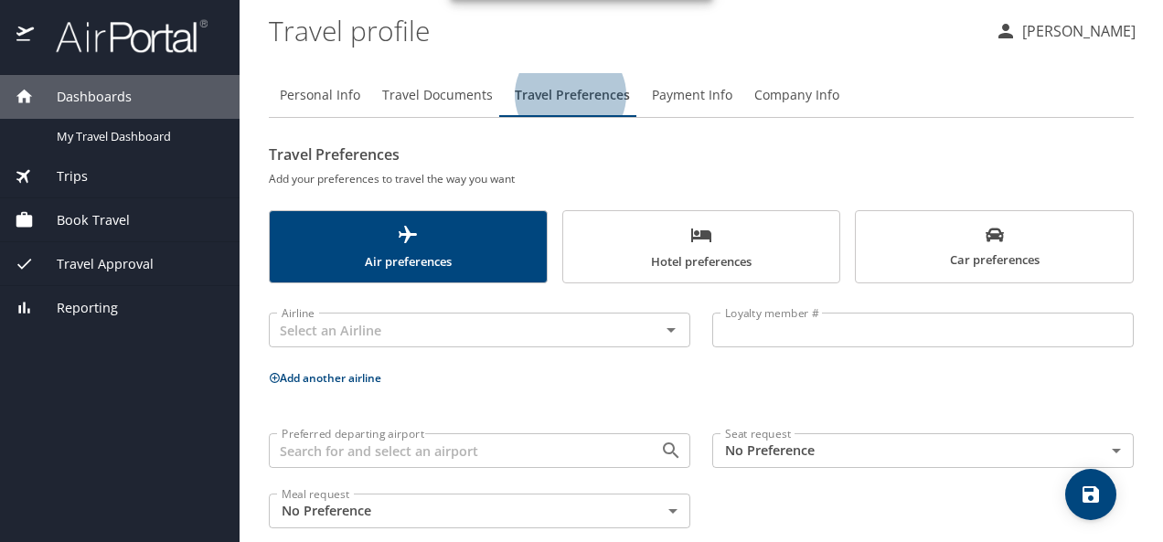
scroll to position [26, 0]
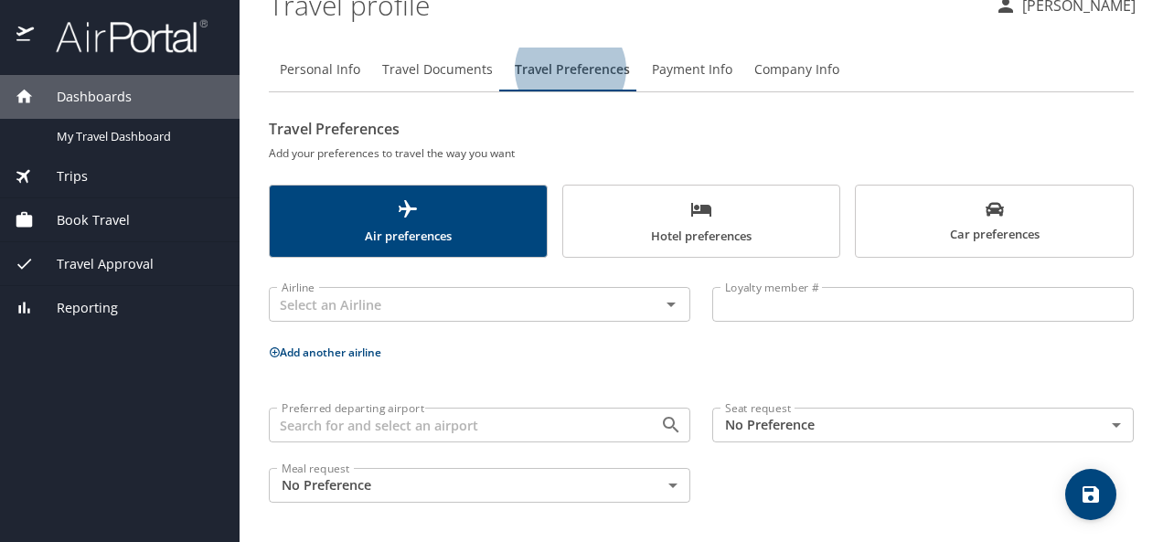
click at [659, 439] on div "Preferred departing airport" at bounding box center [480, 425] width 422 height 35
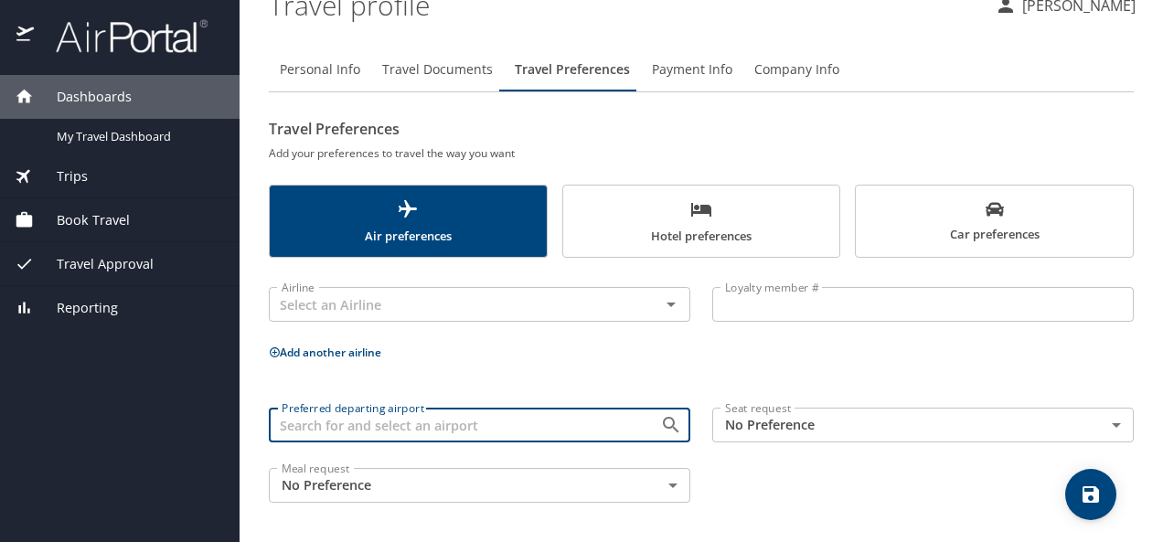
click at [661, 432] on icon "Open" at bounding box center [671, 425] width 22 height 22
click at [578, 423] on input "Preferred departing airport" at bounding box center [452, 425] width 357 height 24
type input "r"
type input "D"
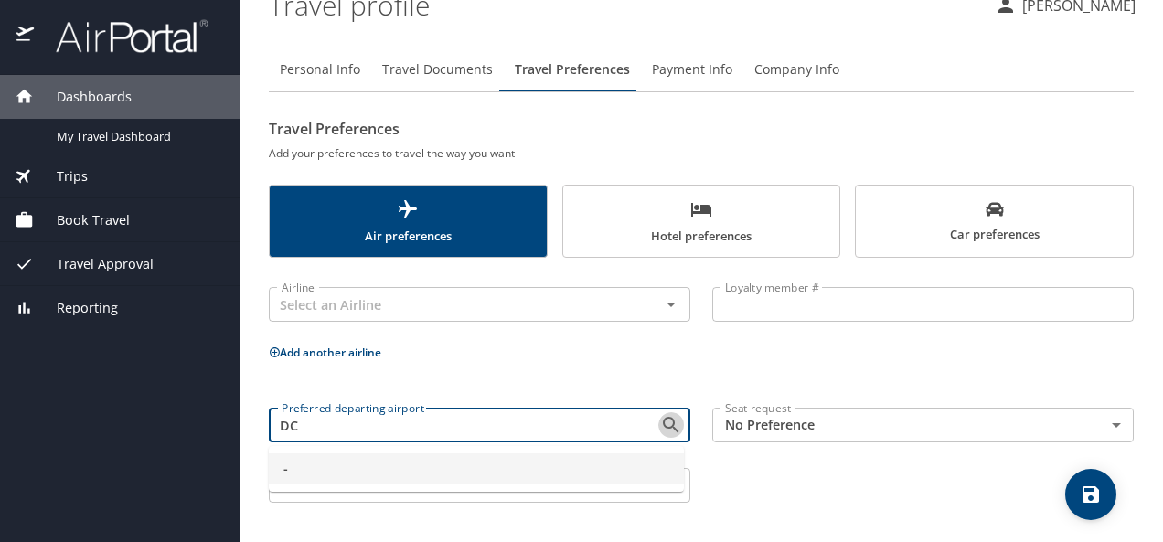
click at [670, 417] on icon "Close" at bounding box center [671, 425] width 22 height 22
click at [666, 419] on icon "Open" at bounding box center [671, 425] width 16 height 16
click at [663, 426] on icon "Close" at bounding box center [671, 425] width 16 height 16
type input "D"
click at [734, 483] on div "Preferred departing airport Preferred departing airport Seat request No Prefere…" at bounding box center [701, 455] width 887 height 117
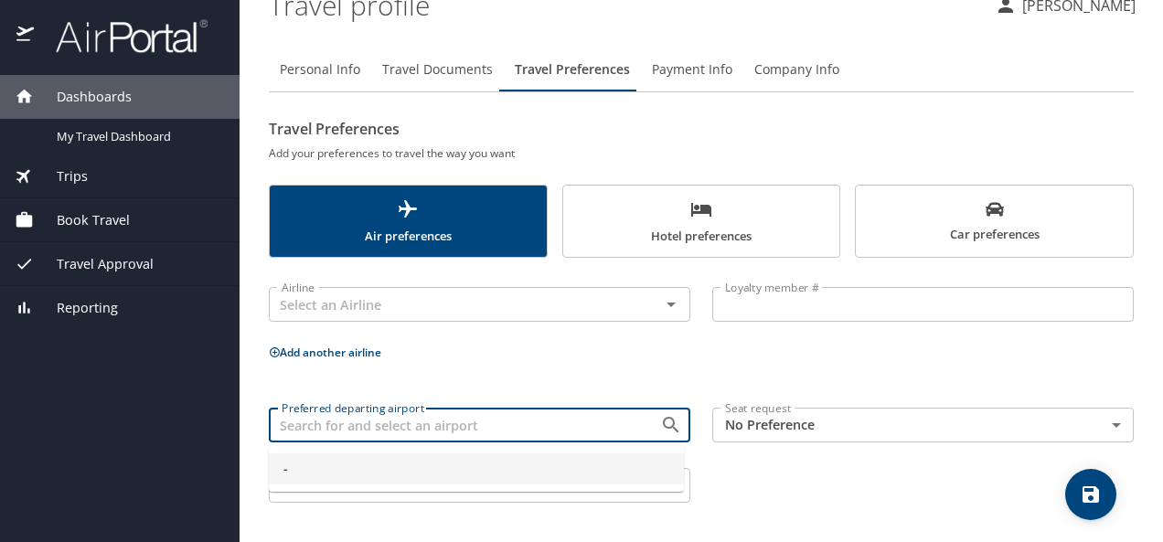
type input "-"
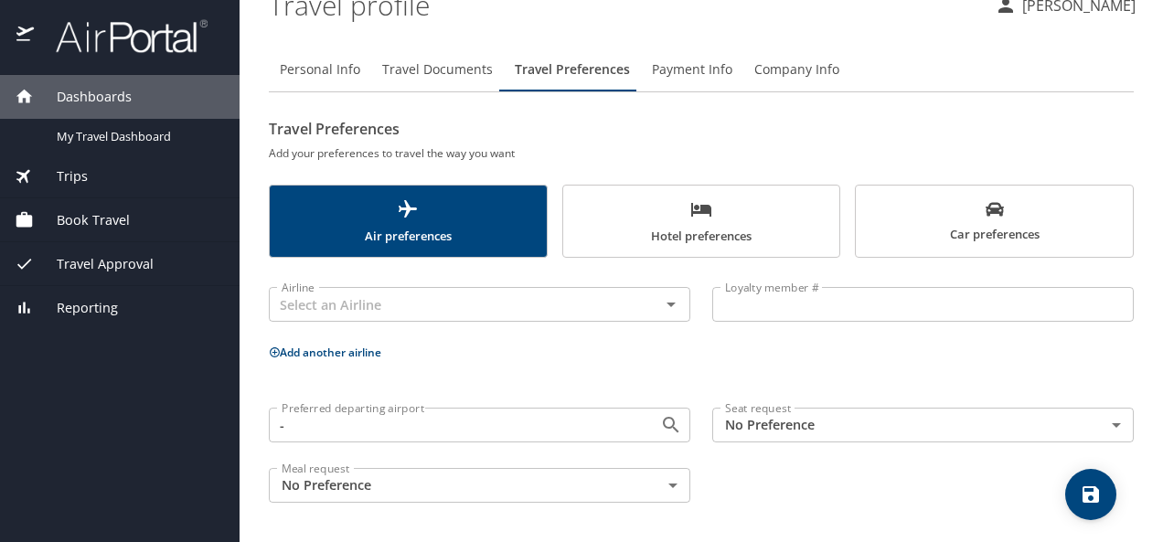
click at [722, 84] on button "Payment Info" at bounding box center [692, 70] width 102 height 44
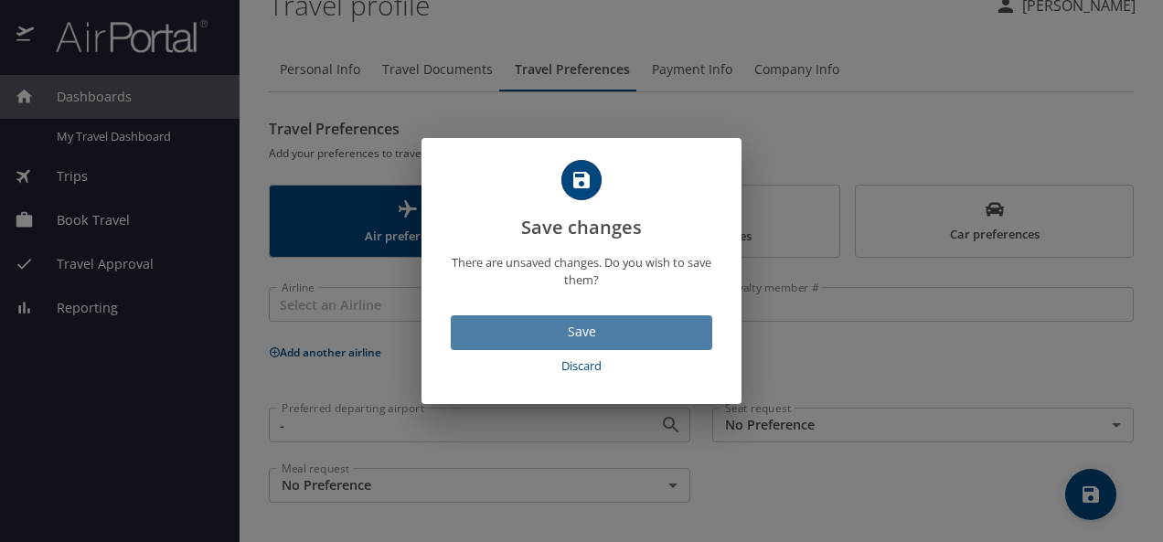
click at [618, 323] on span "Save" at bounding box center [582, 332] width 232 height 23
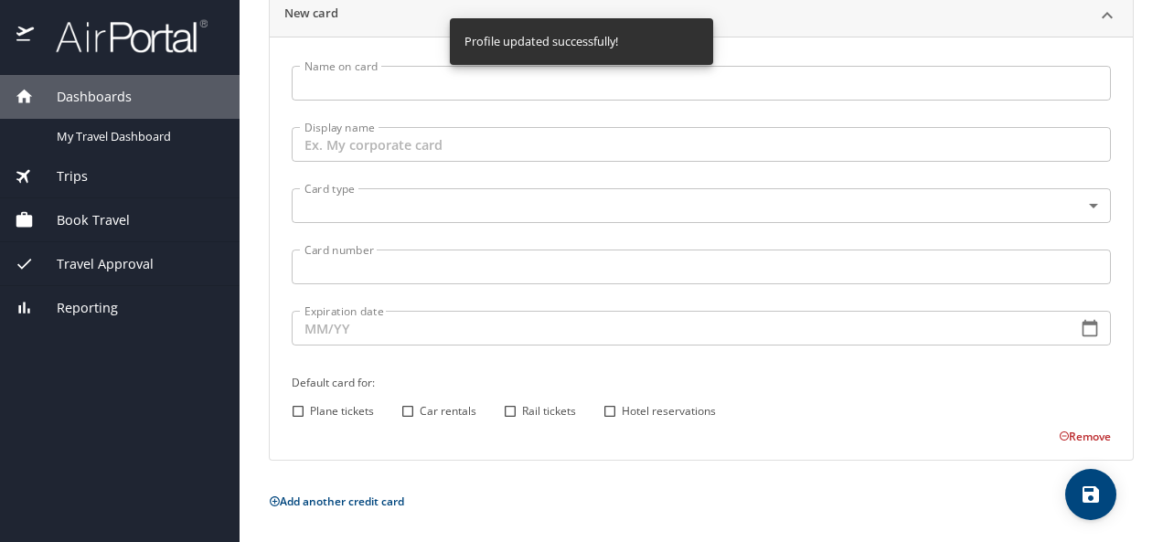
scroll to position [0, 0]
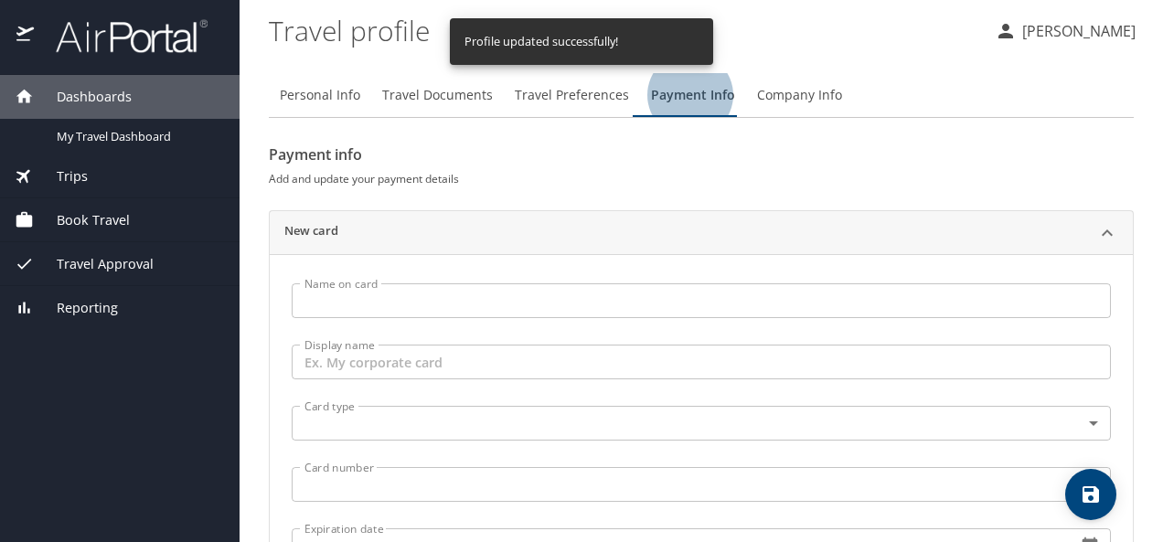
click at [788, 102] on span "Company Info" at bounding box center [799, 95] width 85 height 23
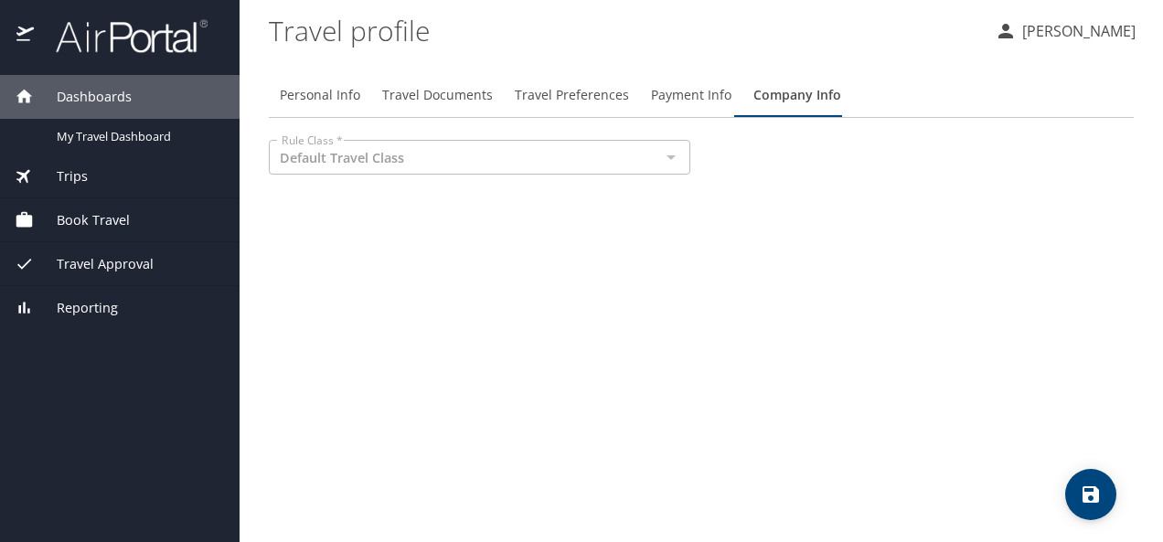
click at [80, 169] on span "Trips" at bounding box center [61, 176] width 54 height 20
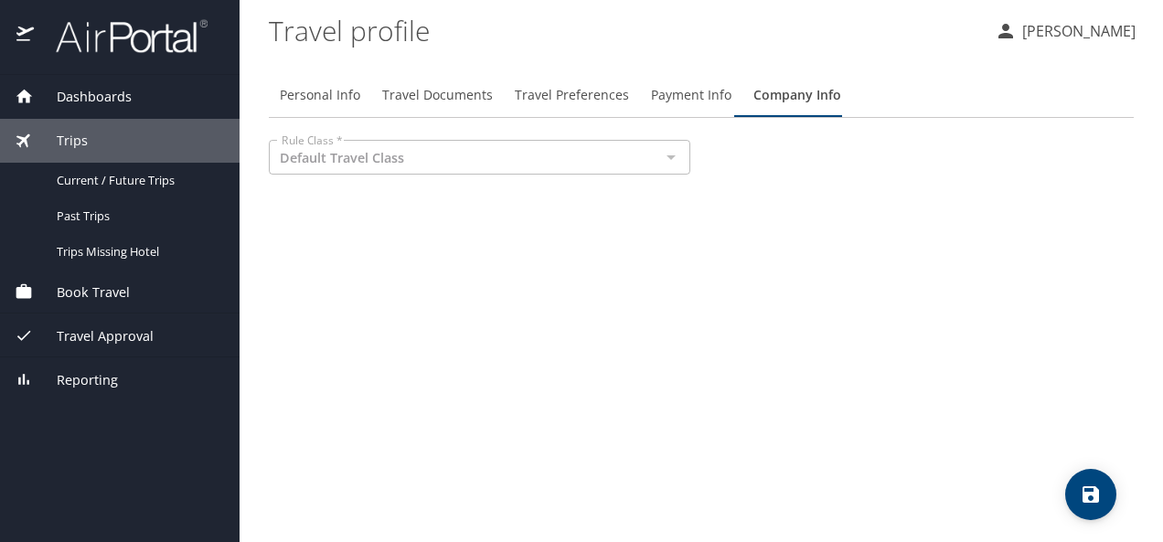
click at [98, 296] on span "Book Travel" at bounding box center [82, 293] width 96 height 20
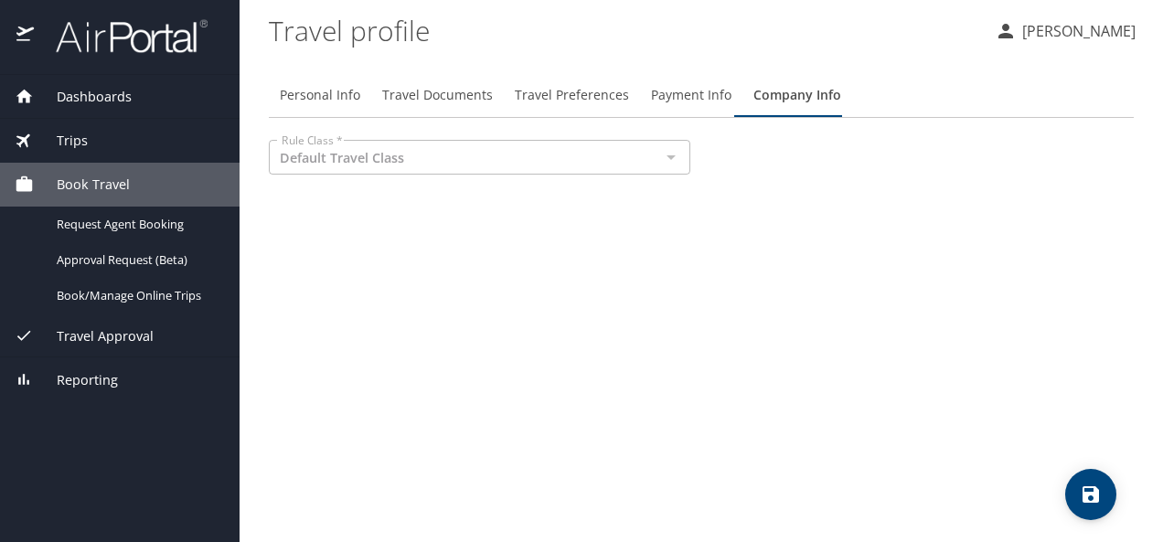
click at [95, 335] on span "Travel Approval" at bounding box center [94, 337] width 120 height 20
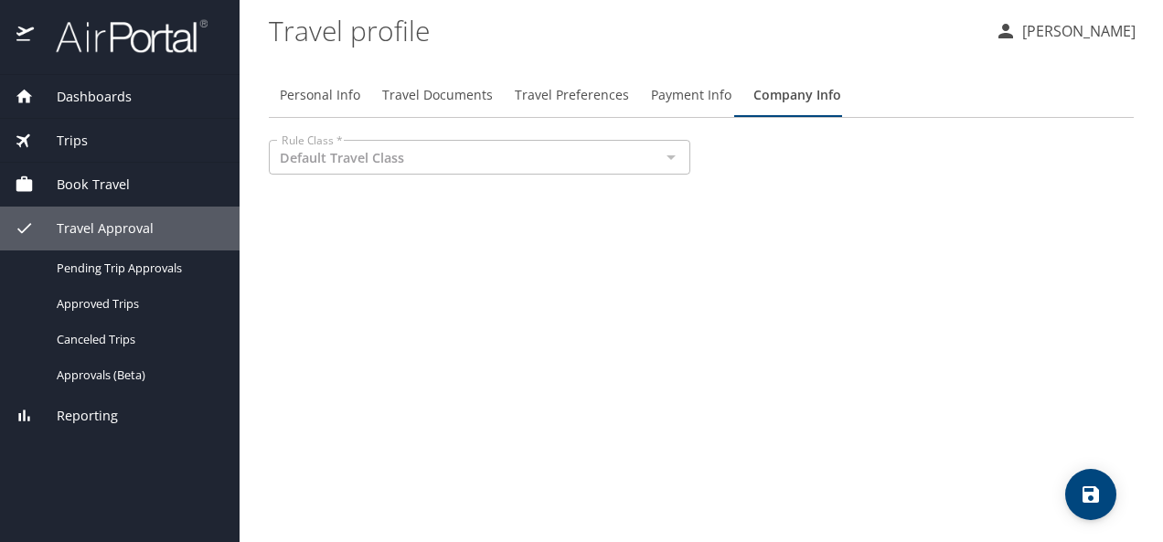
click at [84, 411] on span "Reporting" at bounding box center [76, 416] width 84 height 20
